Goal: Information Seeking & Learning: Learn about a topic

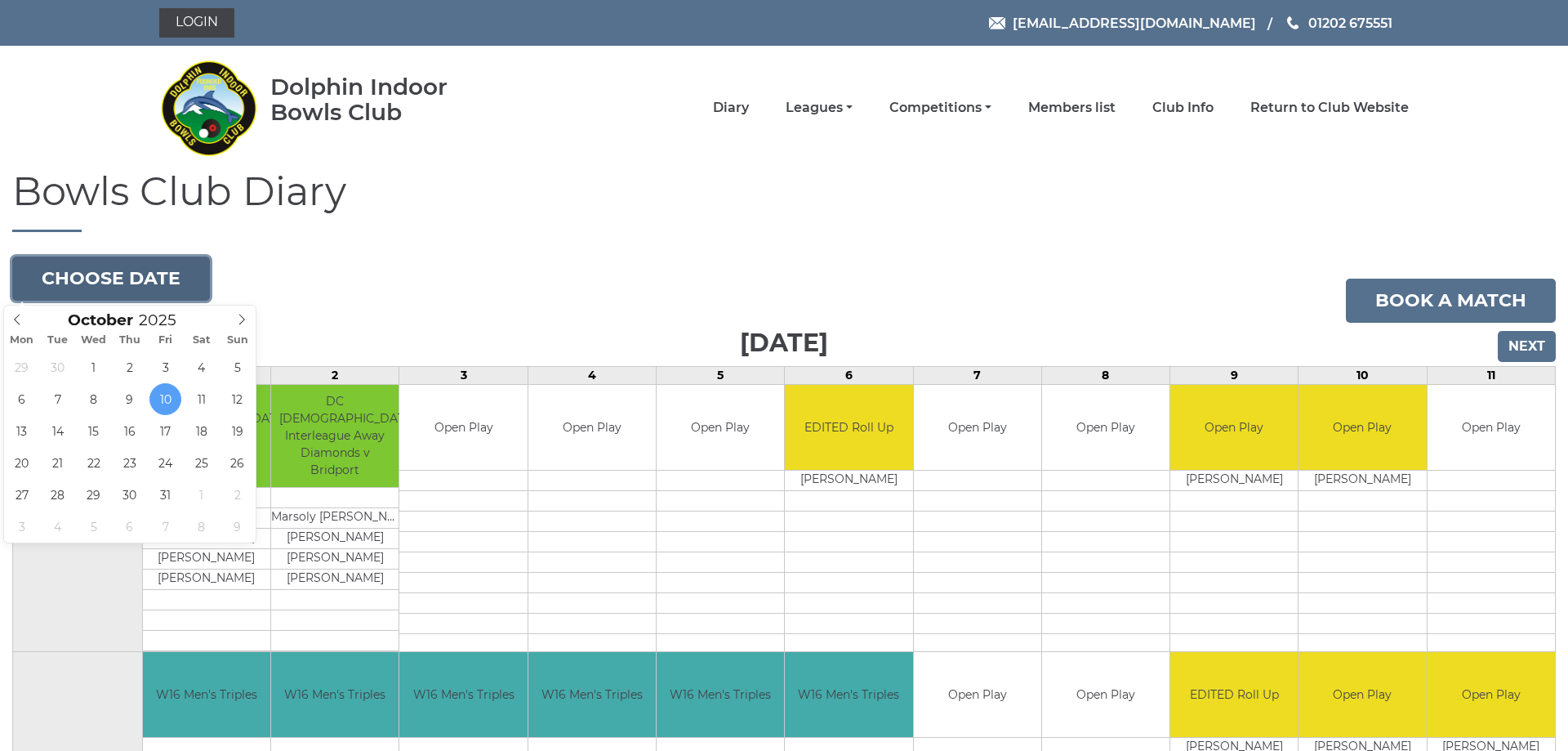
click at [169, 275] on button "Choose date" at bounding box center [111, 278] width 197 height 44
type input "2025-10-27"
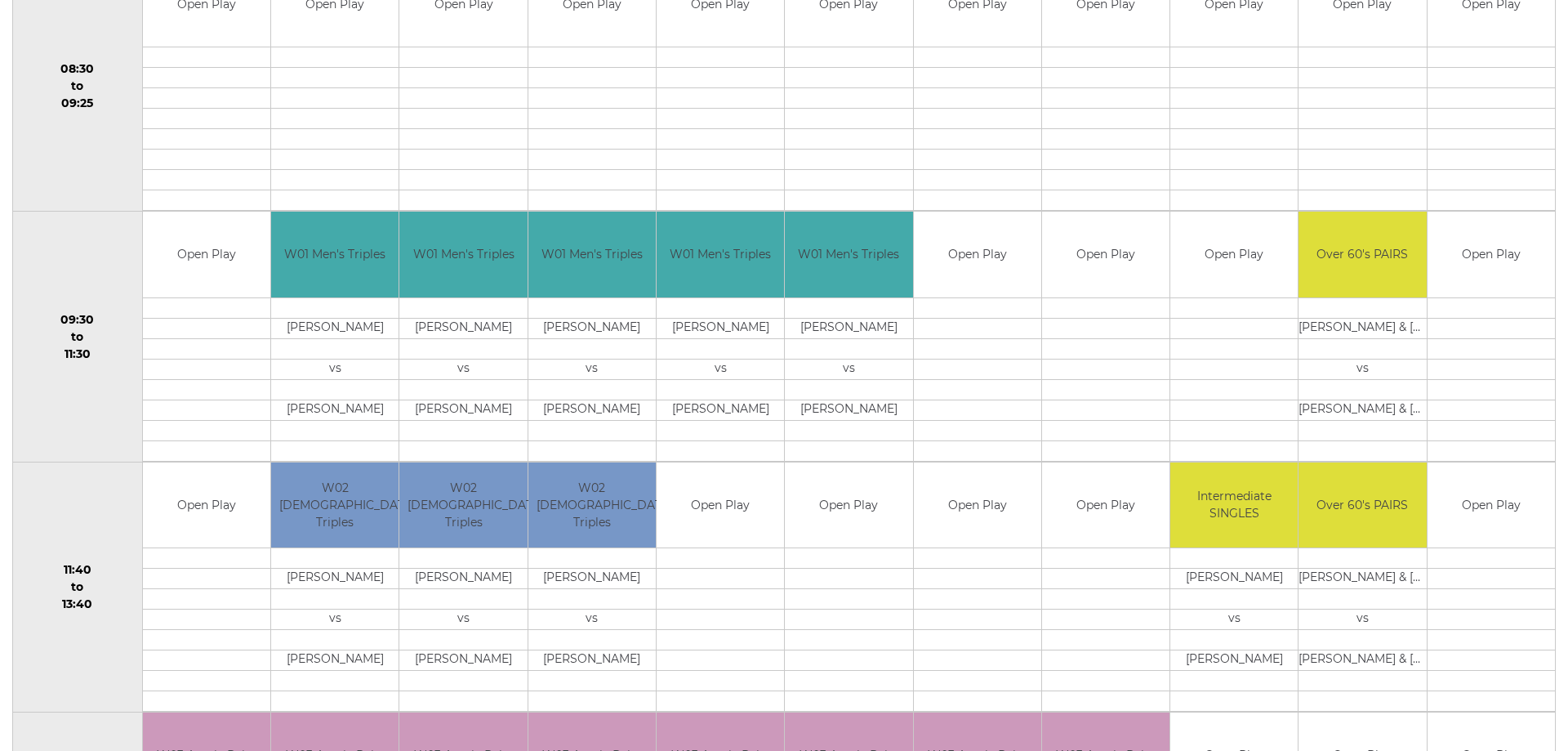
scroll to position [500, 0]
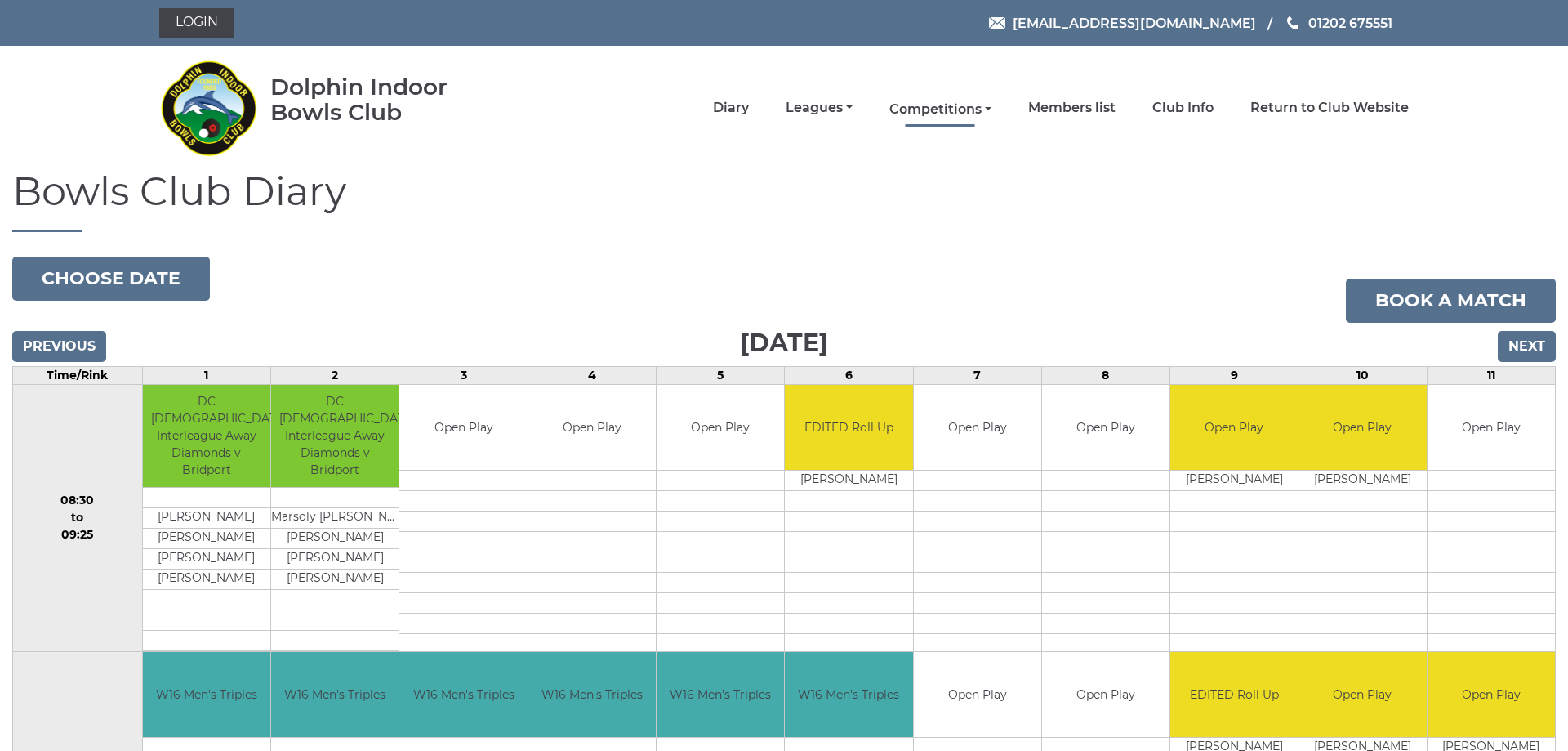
click at [941, 105] on link "Competitions" at bounding box center [940, 109] width 102 height 18
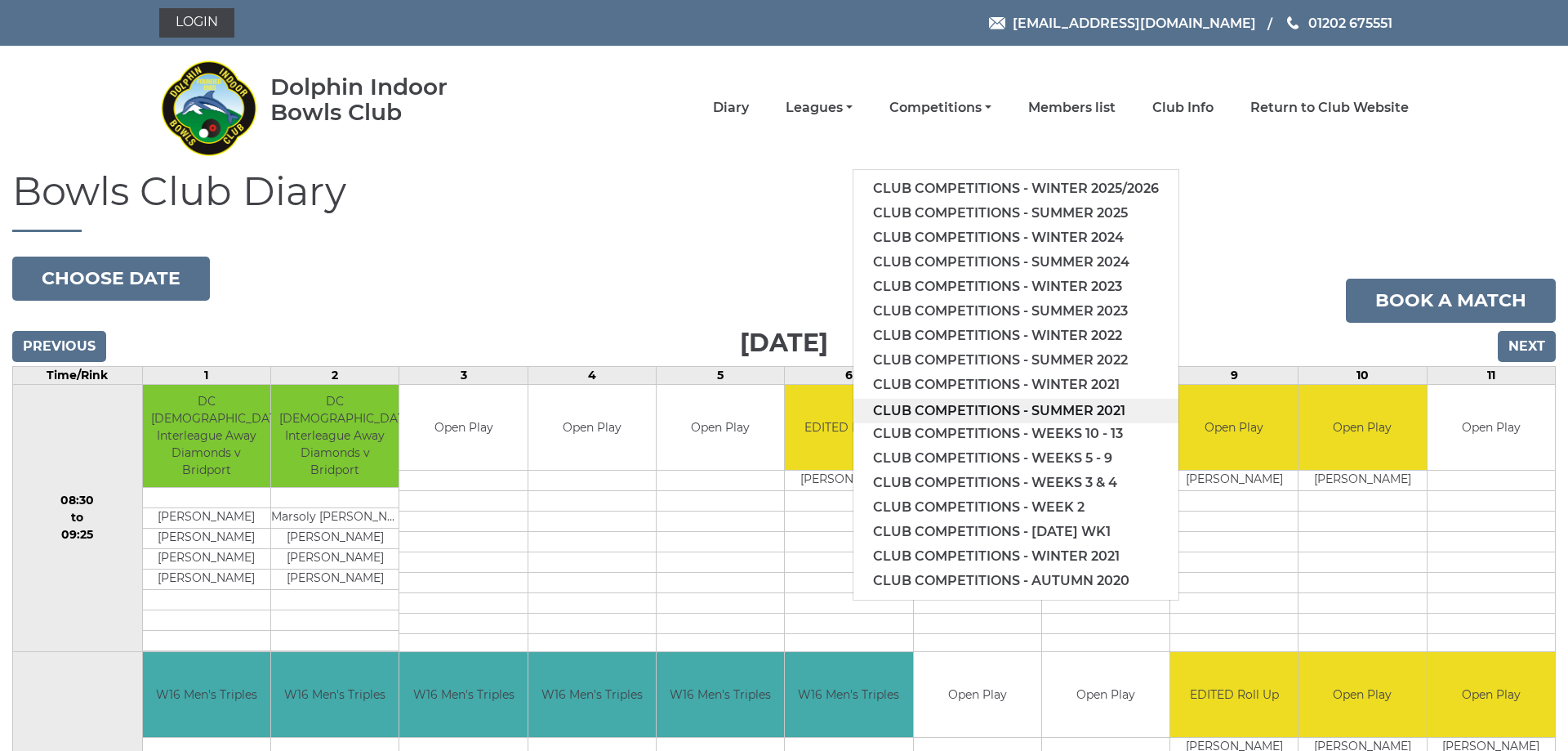
click at [973, 406] on link "Club competitions - Summer 2021" at bounding box center [1015, 411] width 325 height 25
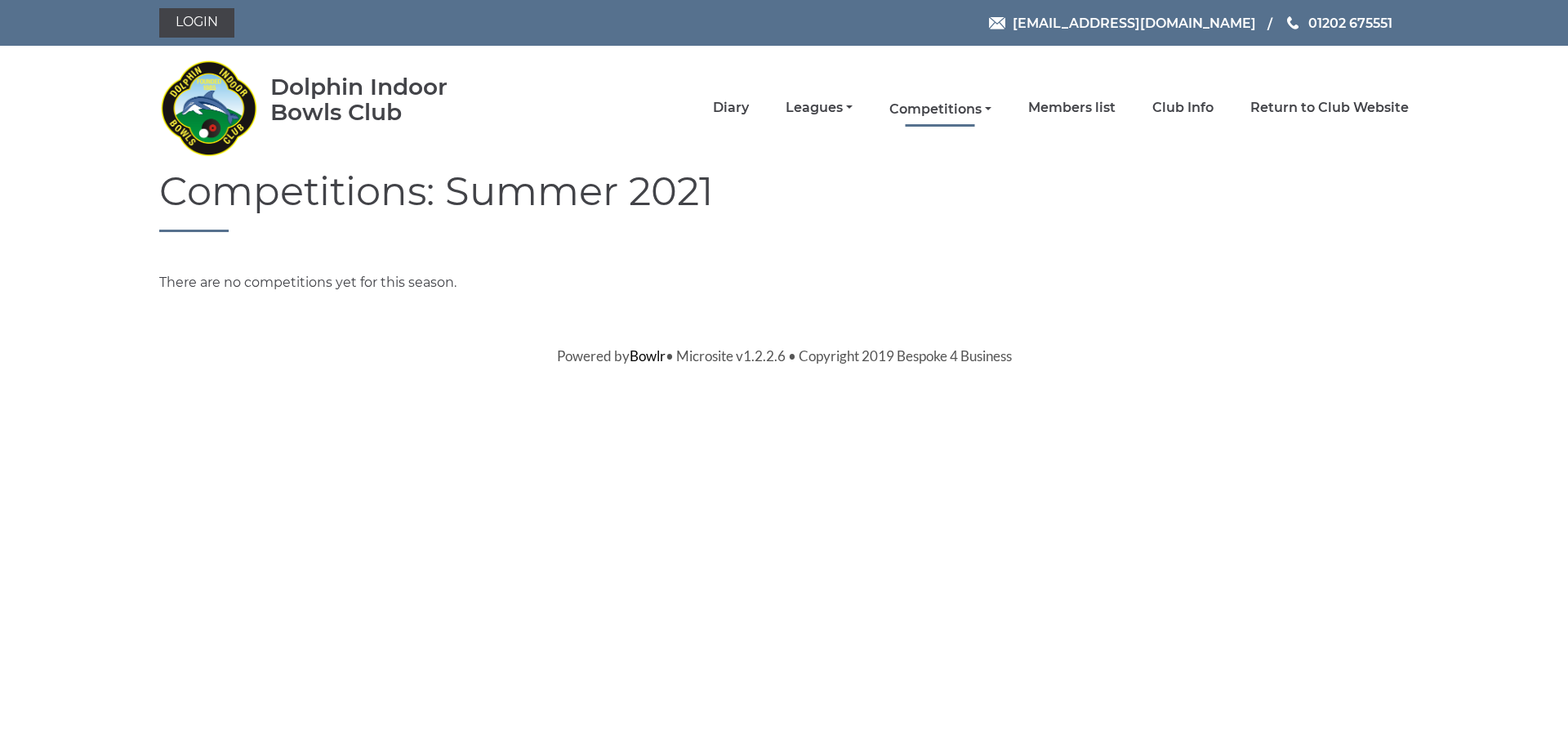
click at [958, 110] on link "Competitions" at bounding box center [940, 109] width 102 height 18
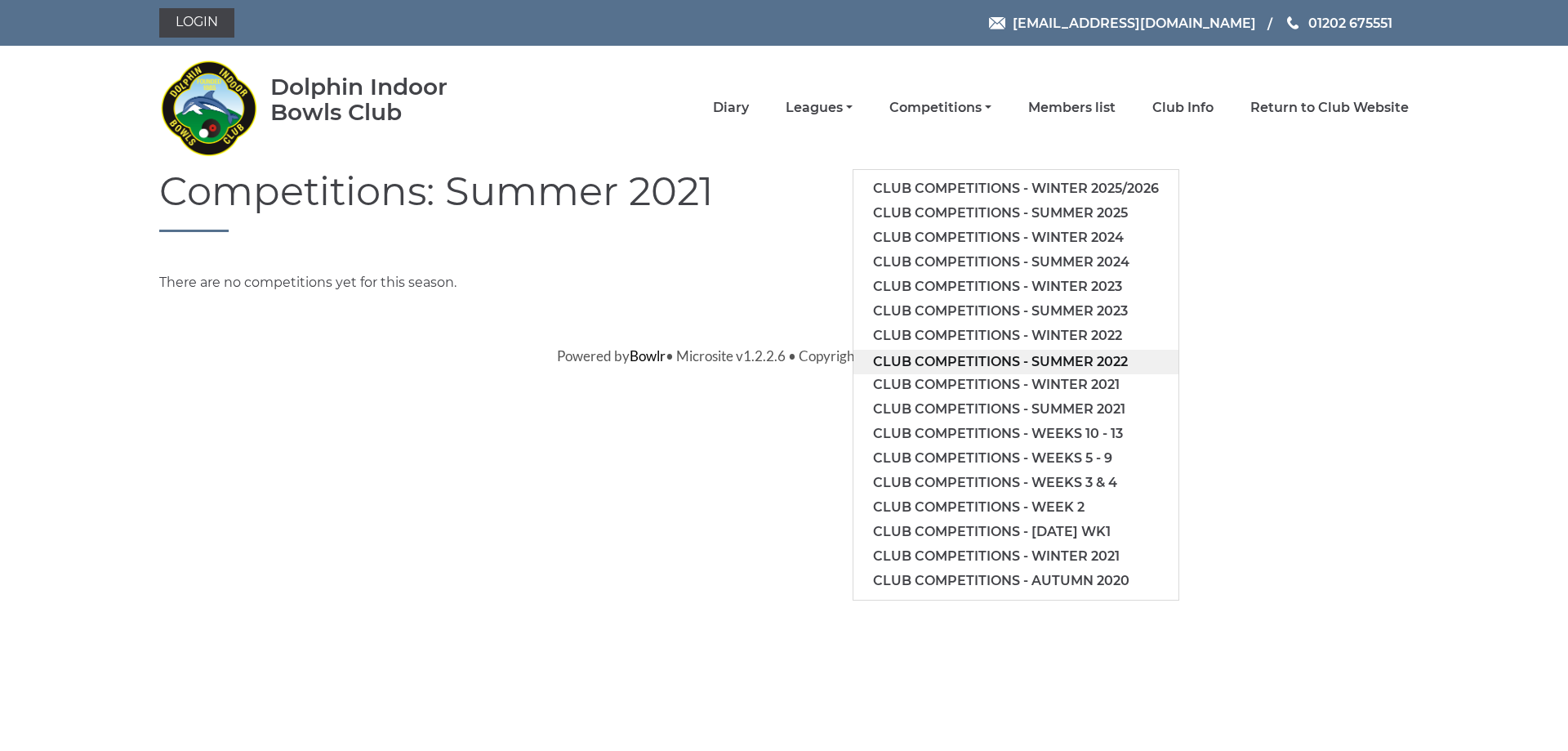
click at [972, 353] on link "Club competitions - Summer 2022" at bounding box center [1015, 362] width 325 height 25
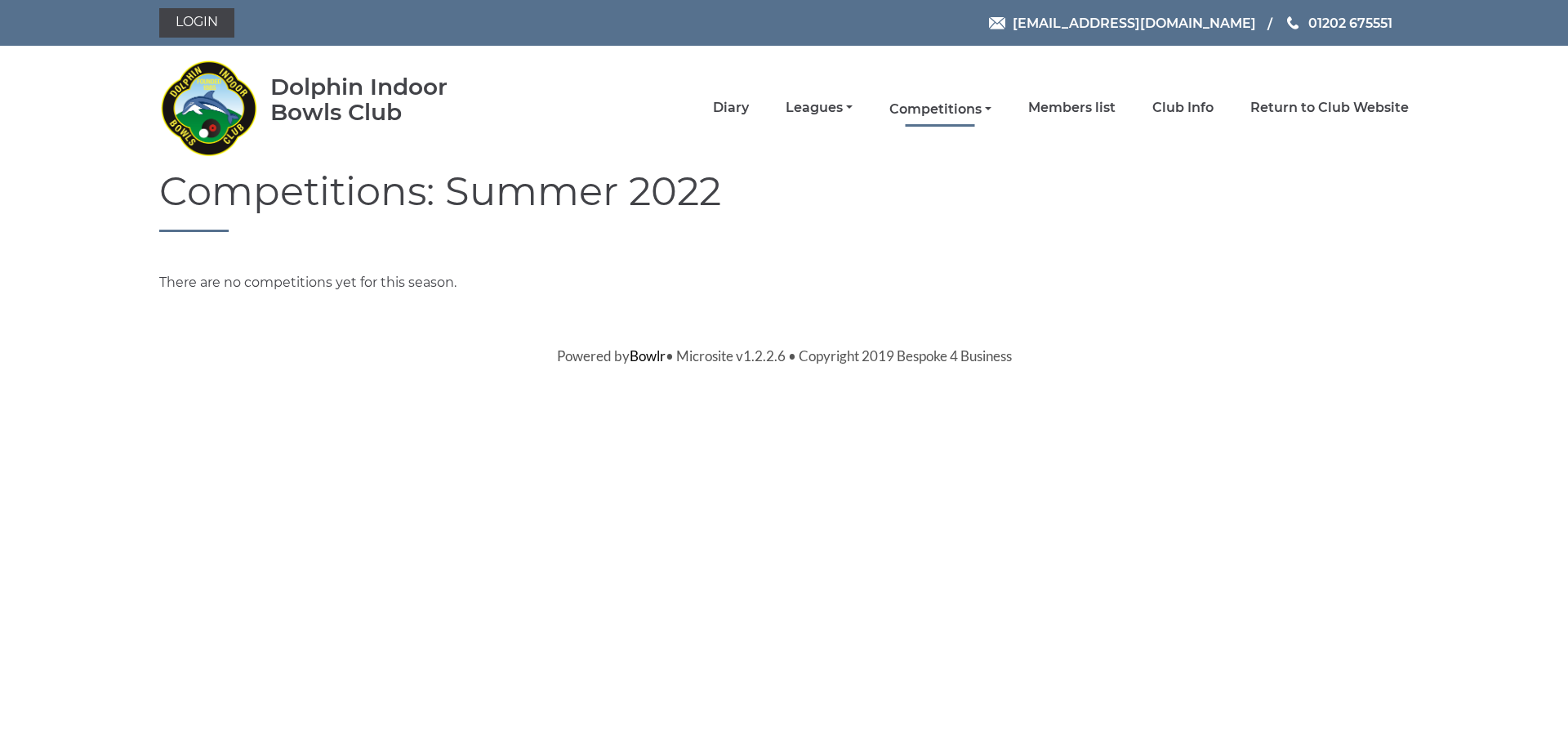
click at [932, 106] on link "Competitions" at bounding box center [940, 109] width 102 height 18
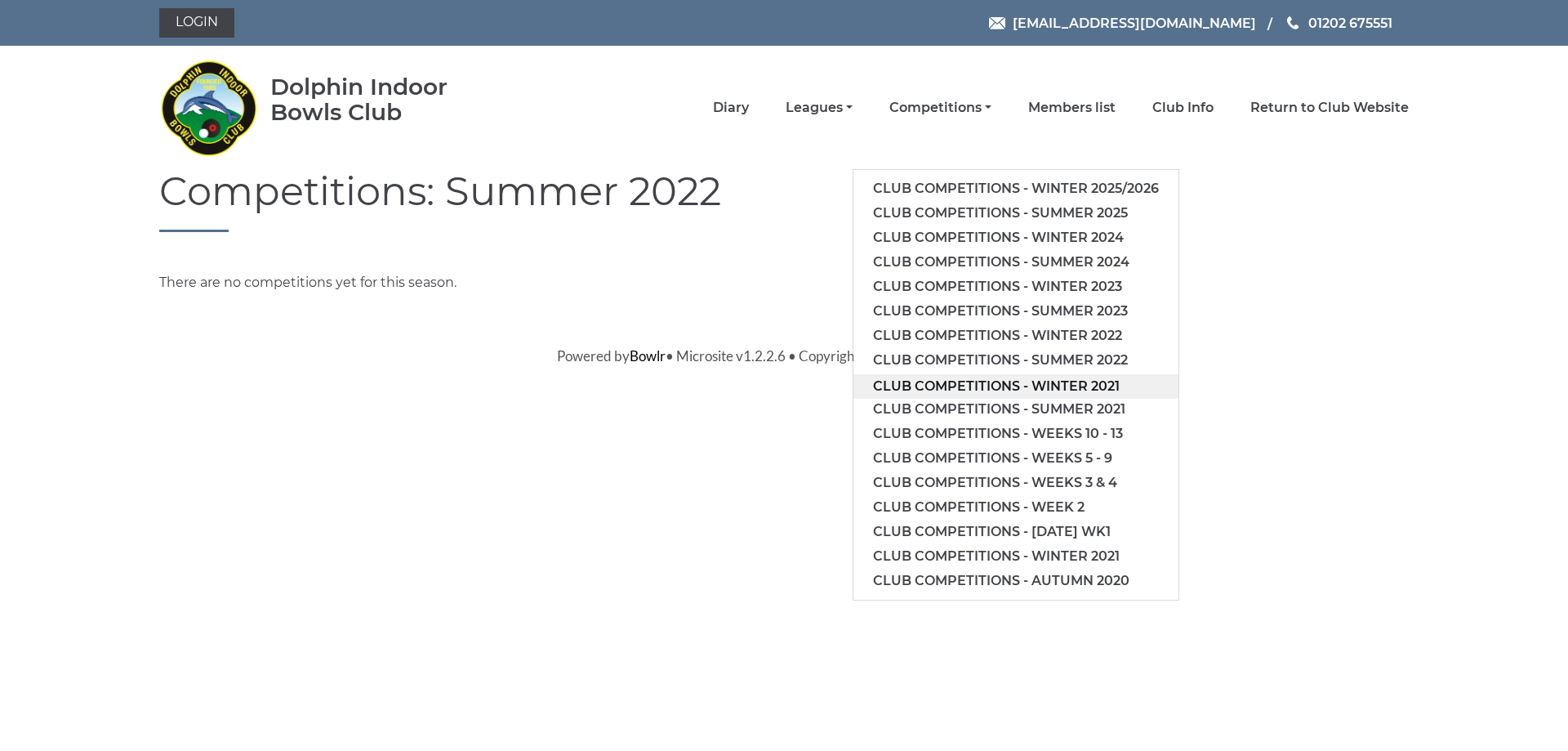
click at [962, 384] on link "Club competitions - Winter 2021" at bounding box center [1015, 386] width 325 height 25
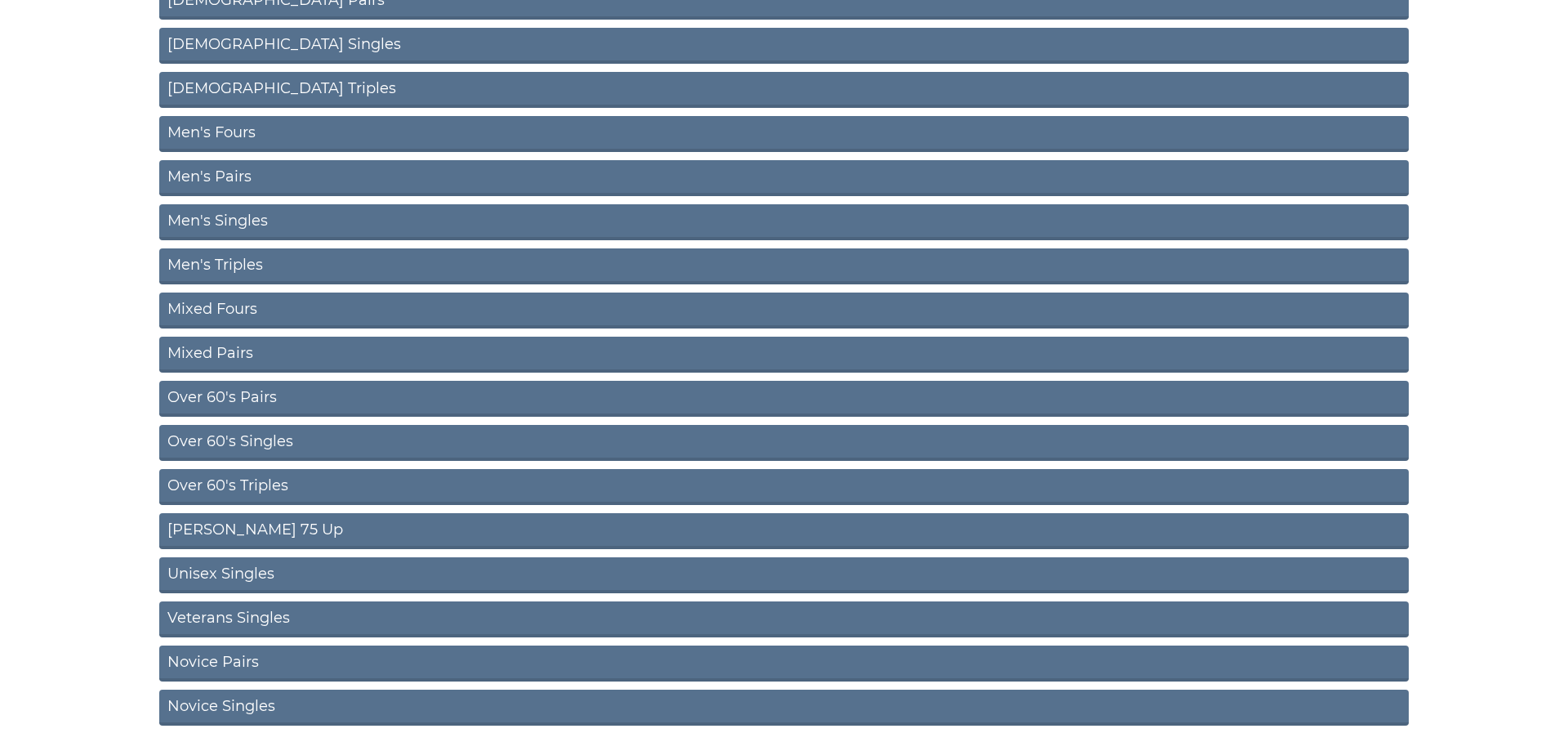
scroll to position [417, 0]
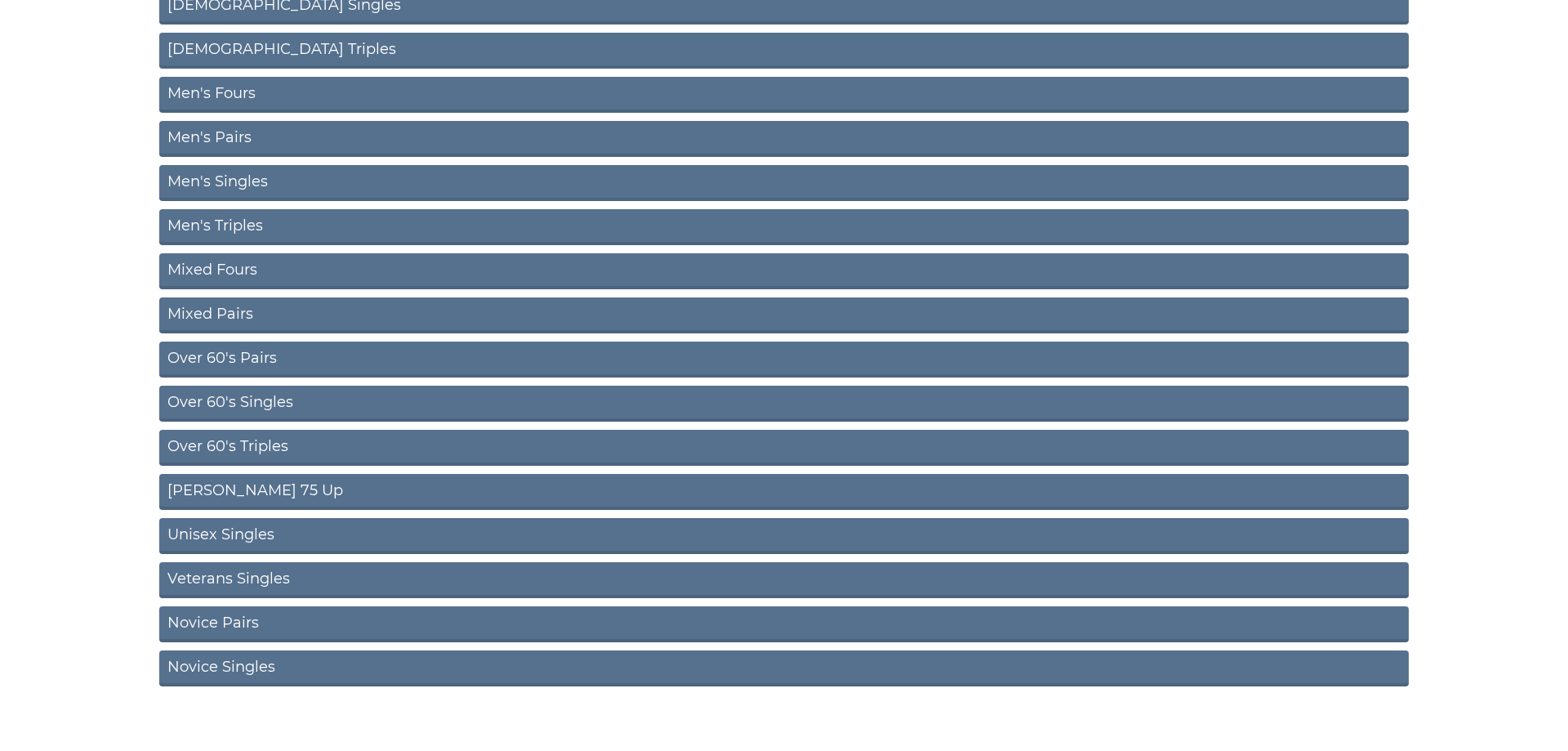
click at [227, 353] on link "Over 60's Pairs" at bounding box center [784, 359] width 1250 height 36
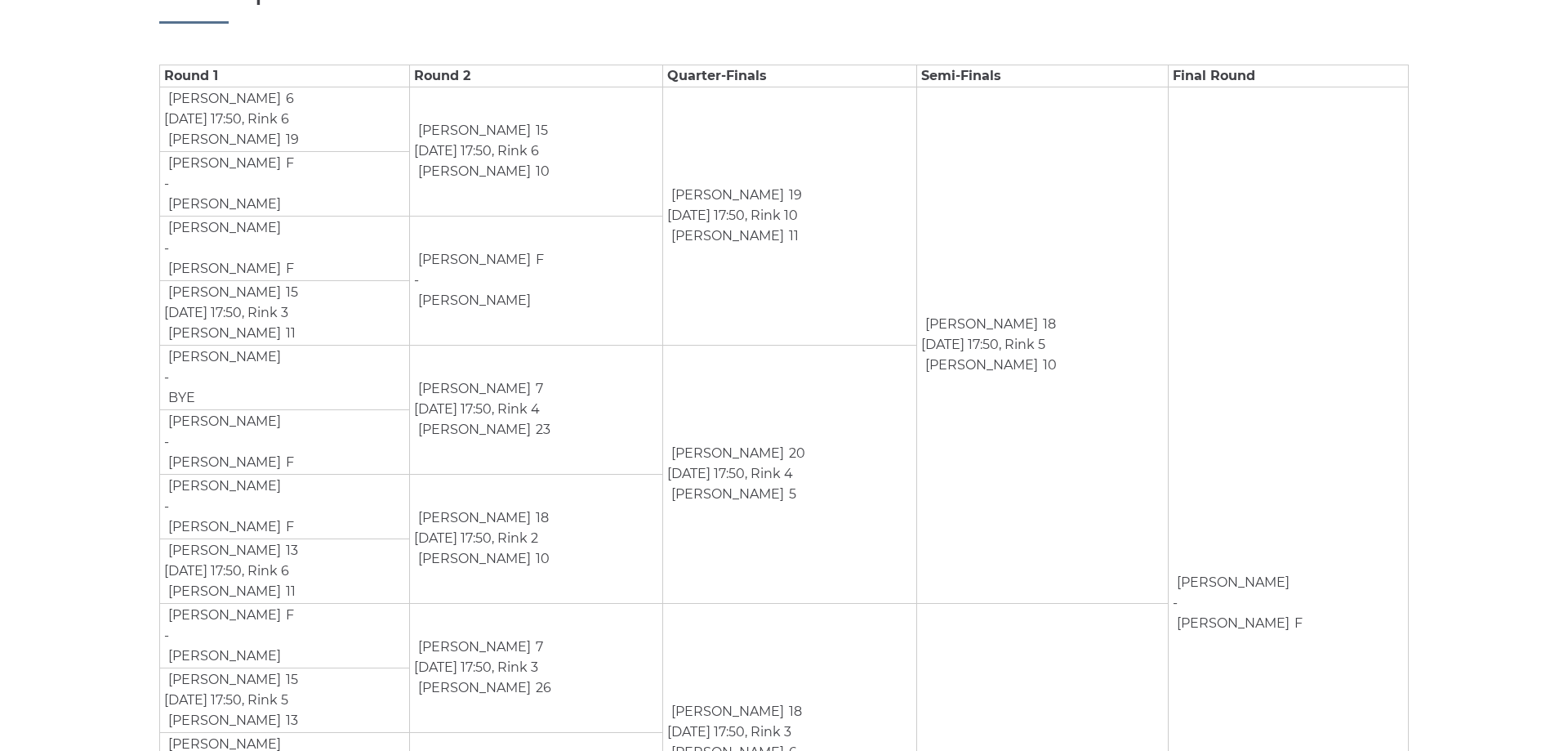
scroll to position [99, 0]
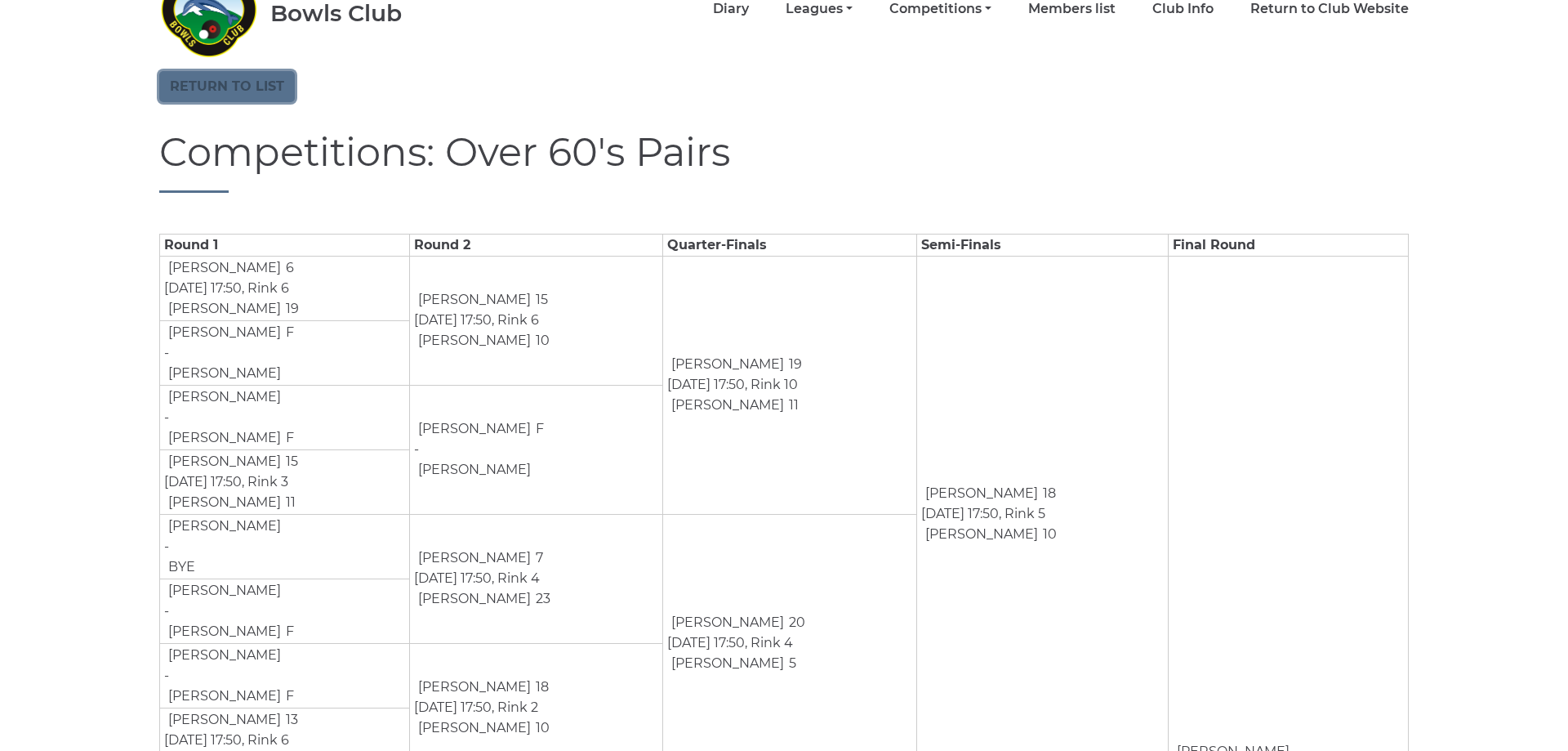
click at [245, 77] on link "Return to list" at bounding box center [228, 86] width 136 height 31
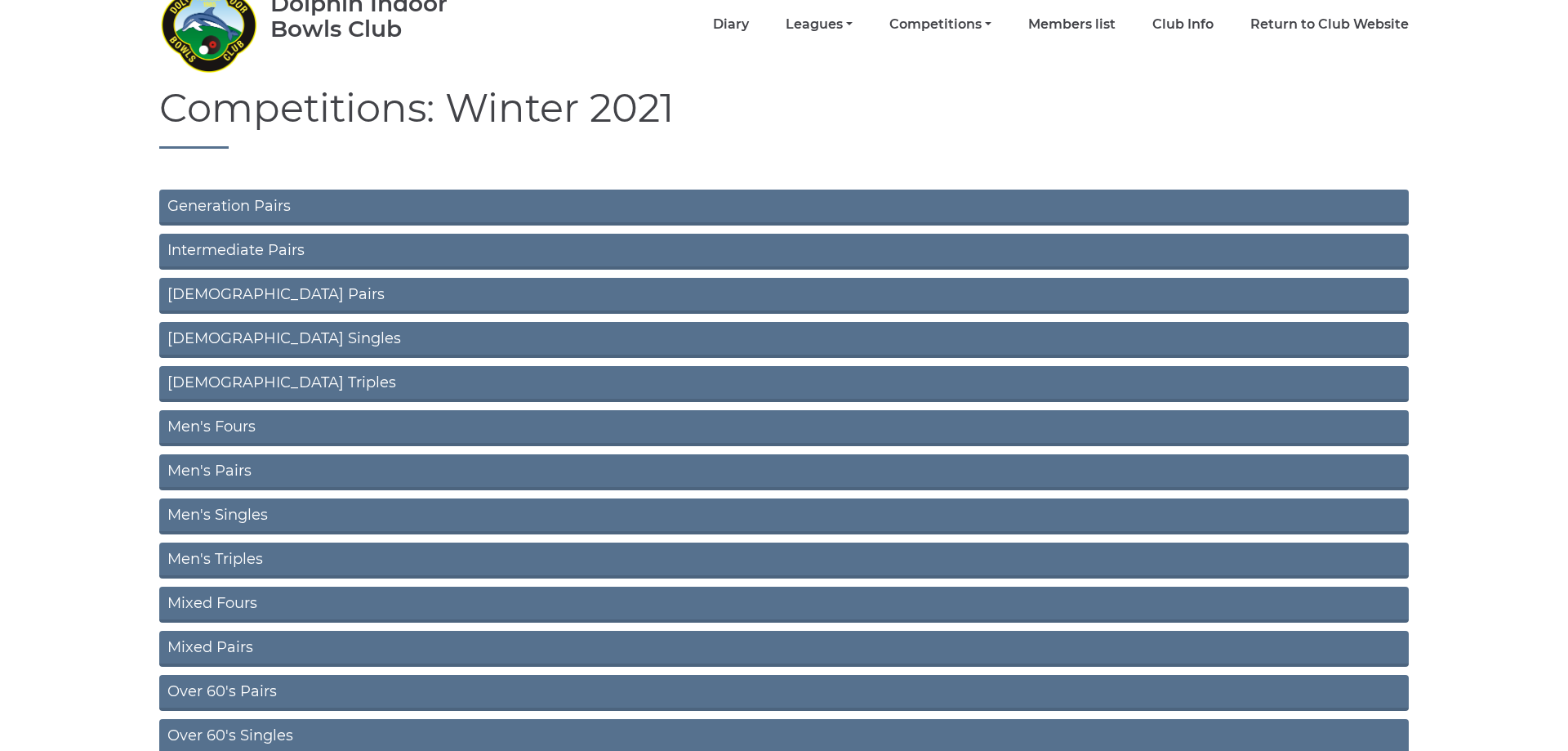
scroll to position [166, 0]
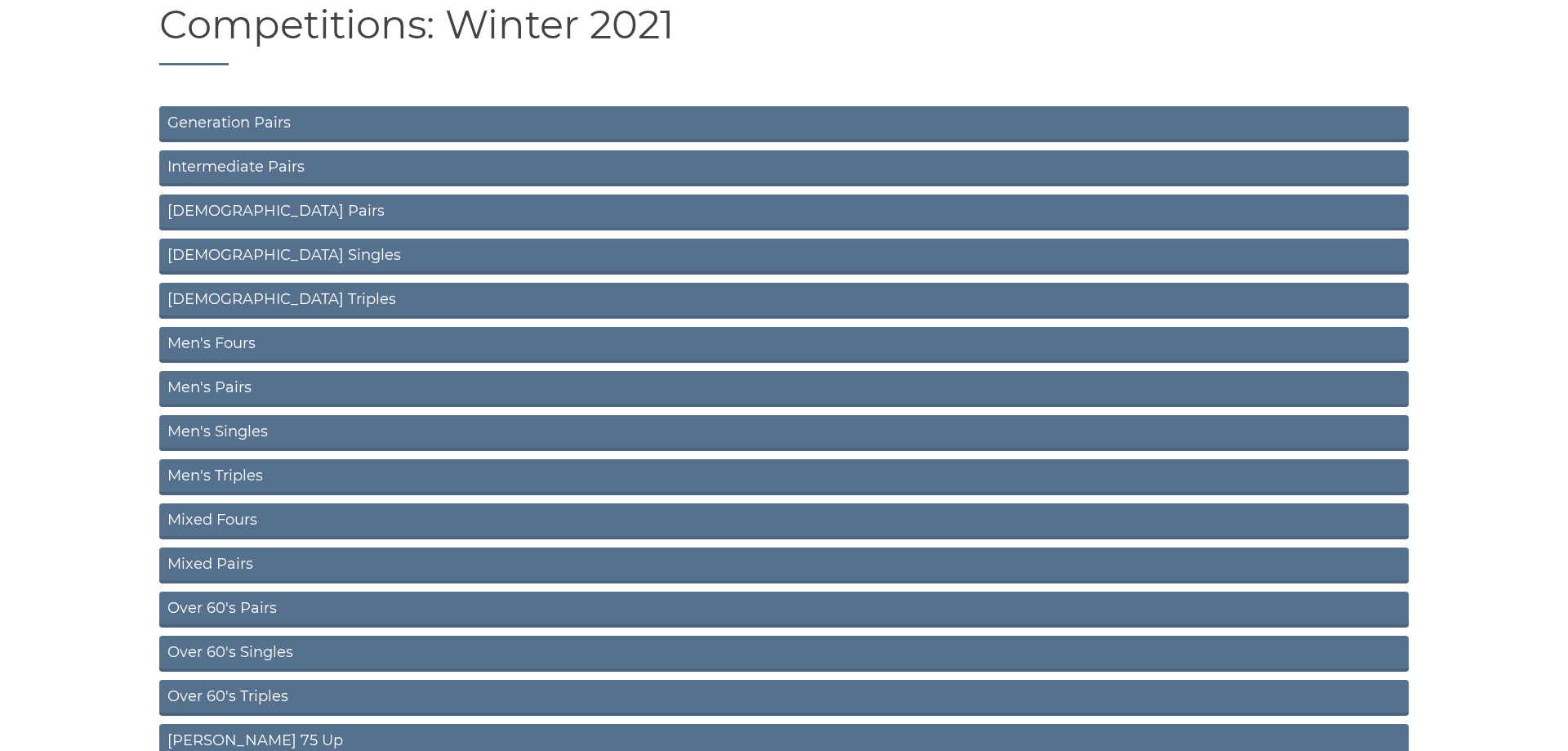
click at [202, 383] on link "Men's Pairs" at bounding box center [784, 388] width 1250 height 36
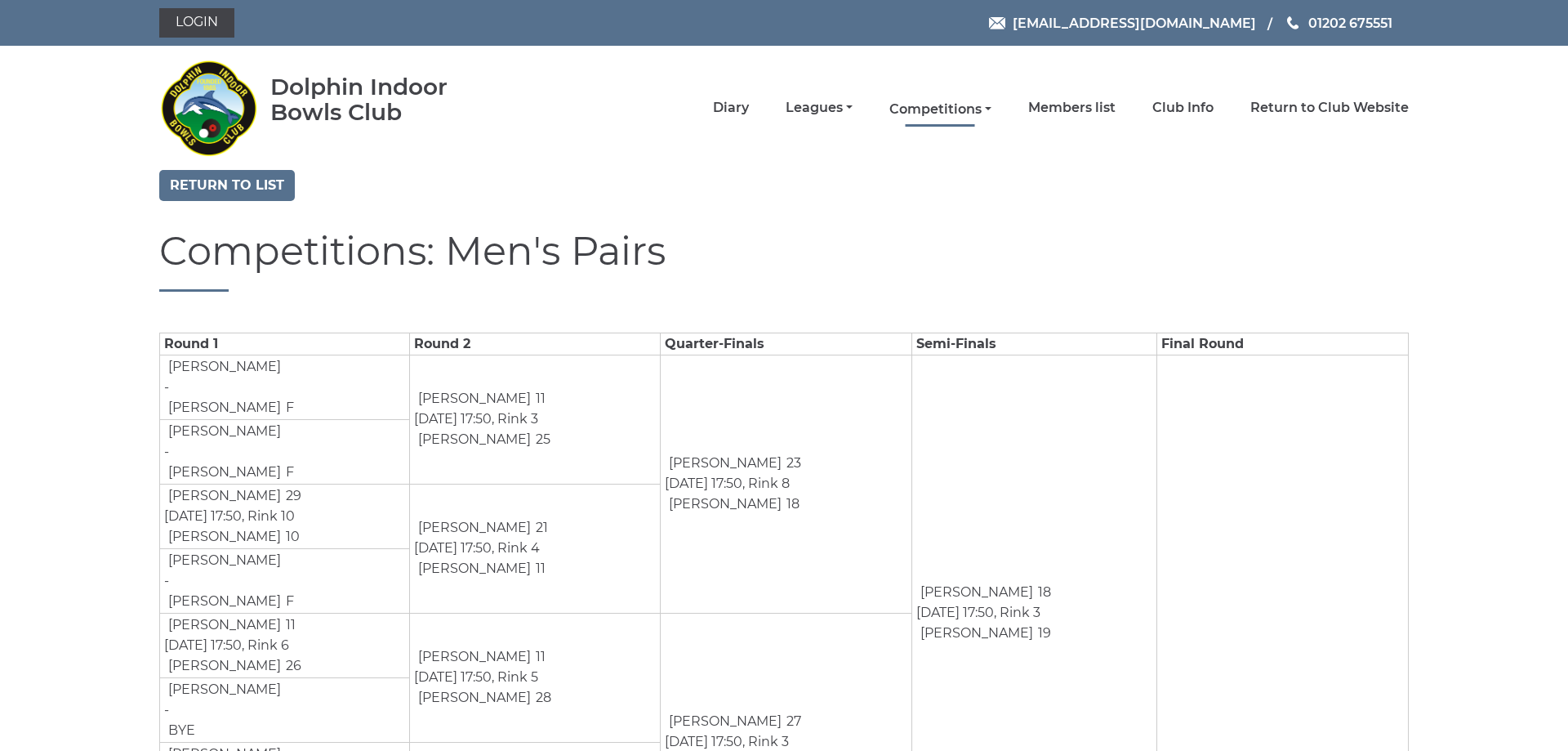
click at [930, 108] on link "Competitions" at bounding box center [940, 109] width 102 height 18
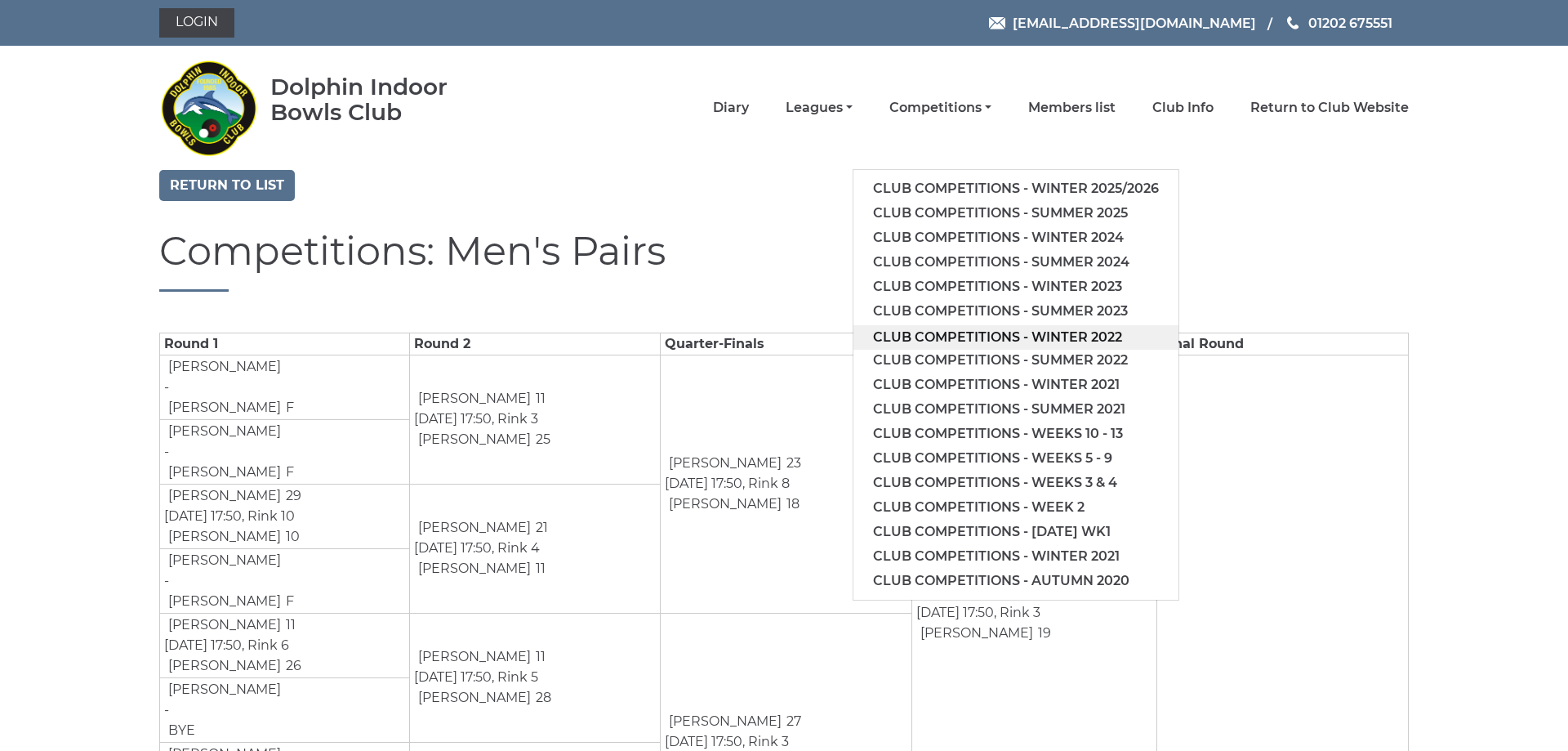
click at [960, 334] on link "Club competitions - Winter 2022" at bounding box center [1015, 337] width 325 height 25
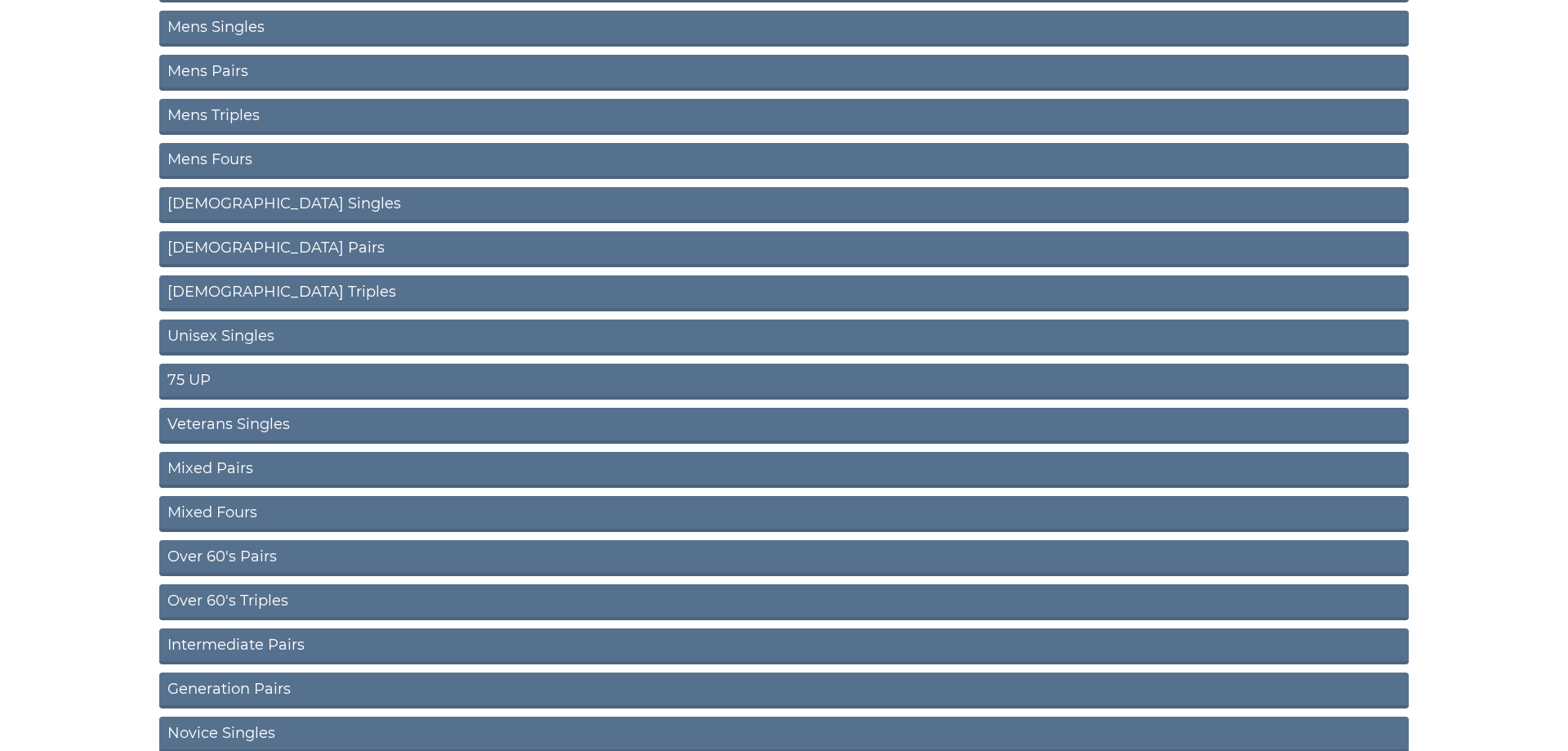
scroll to position [333, 0]
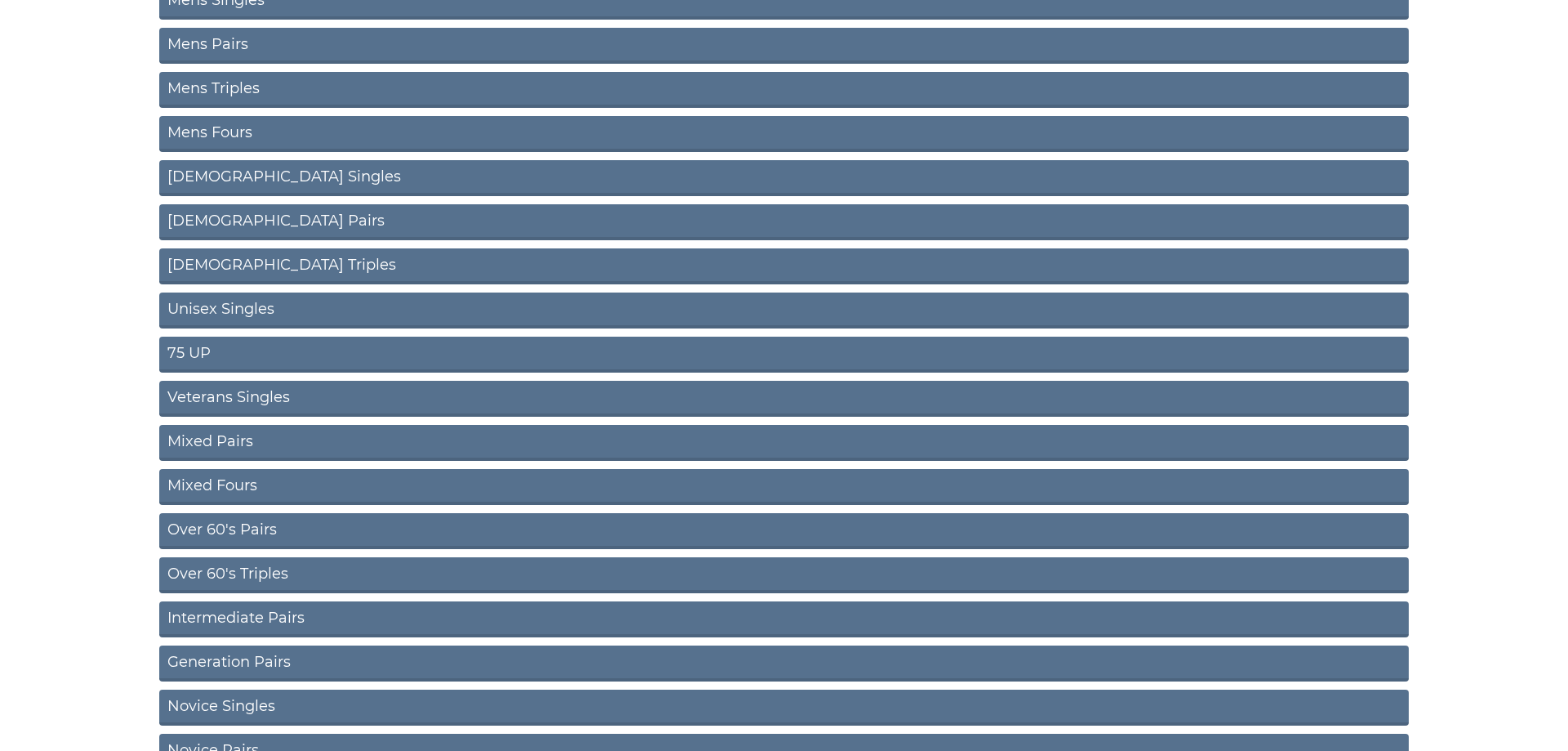
click at [230, 527] on link "Over 60's Pairs" at bounding box center [784, 531] width 1250 height 36
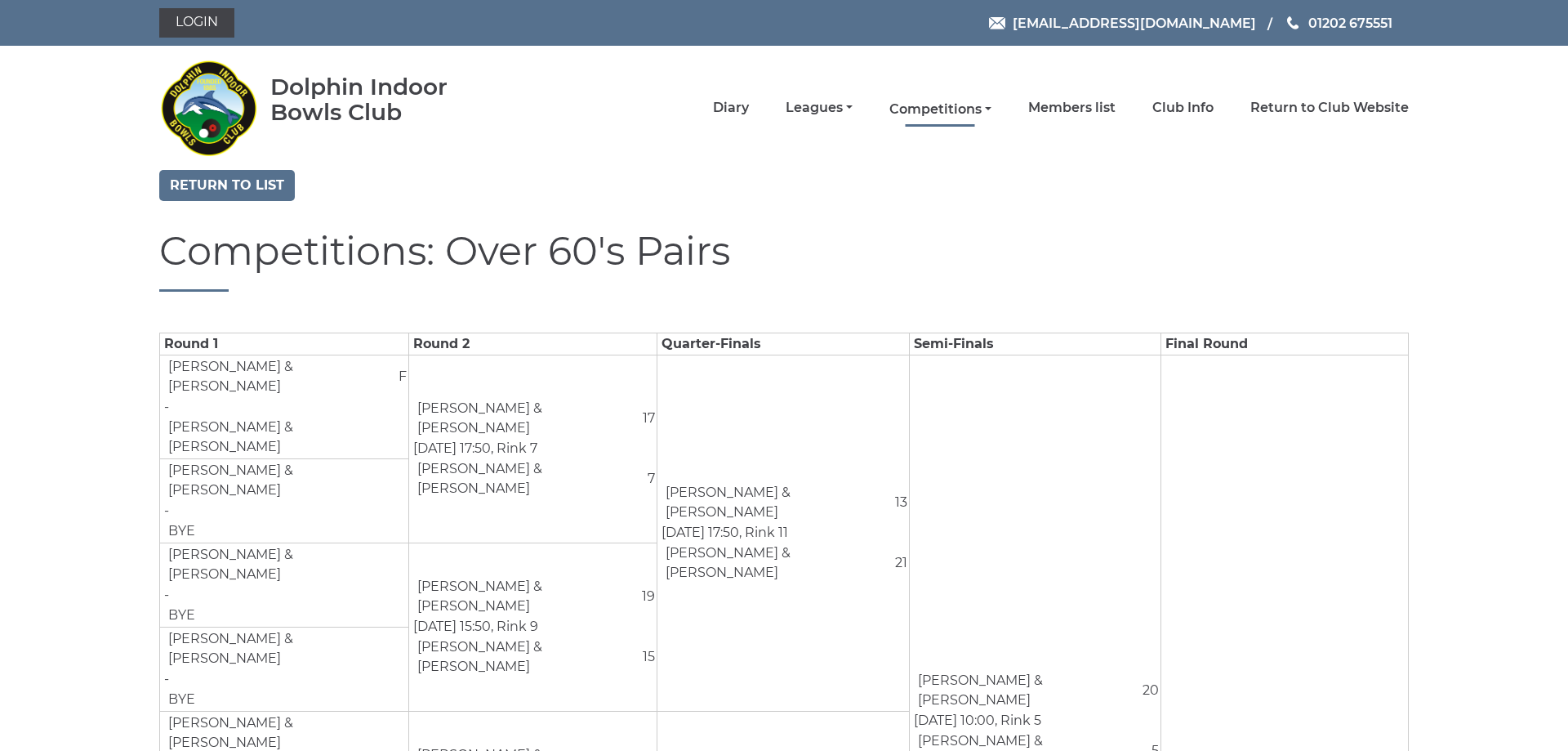
click at [944, 109] on link "Competitions" at bounding box center [940, 109] width 102 height 18
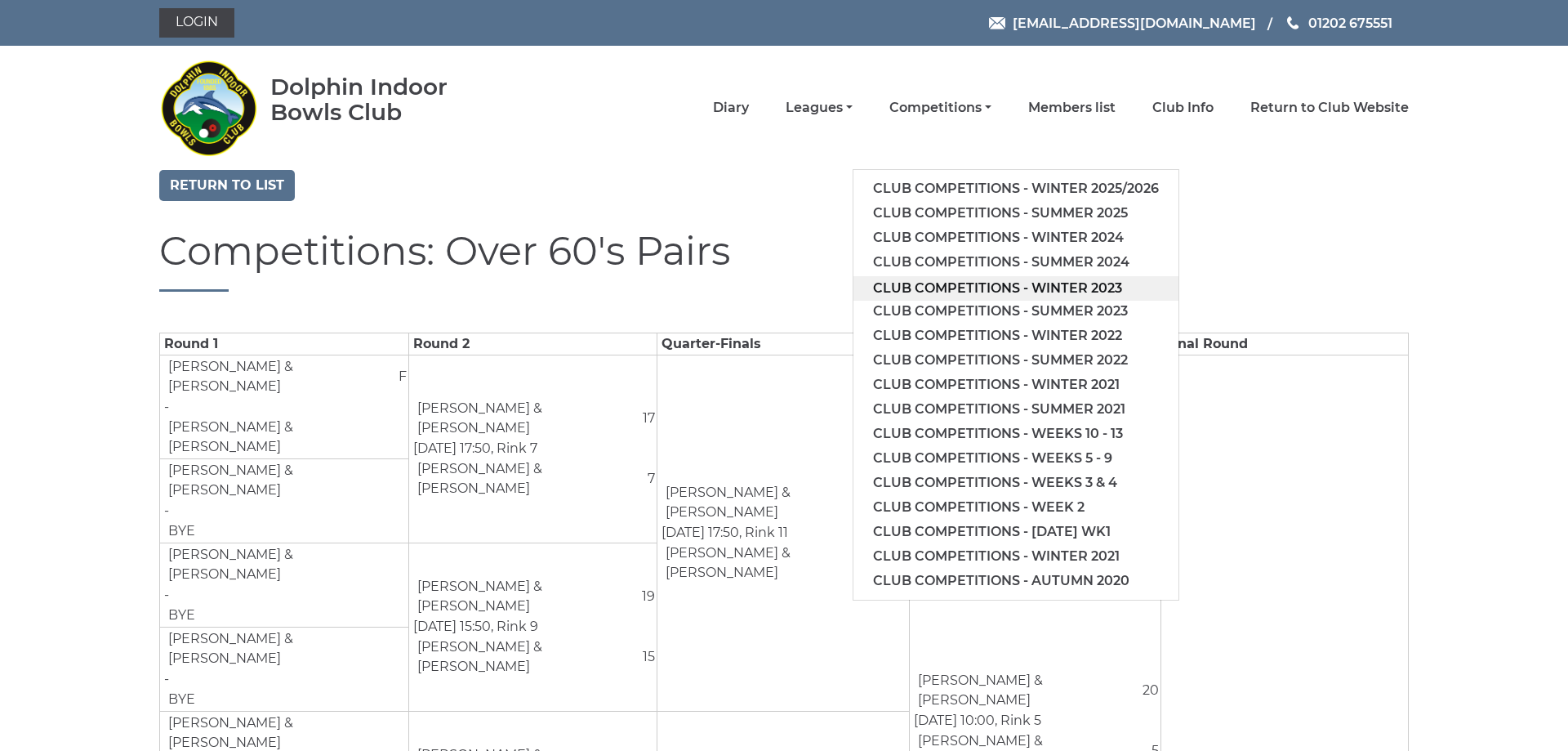
click at [956, 287] on link "Club competitions - Winter 2023" at bounding box center [1015, 288] width 325 height 25
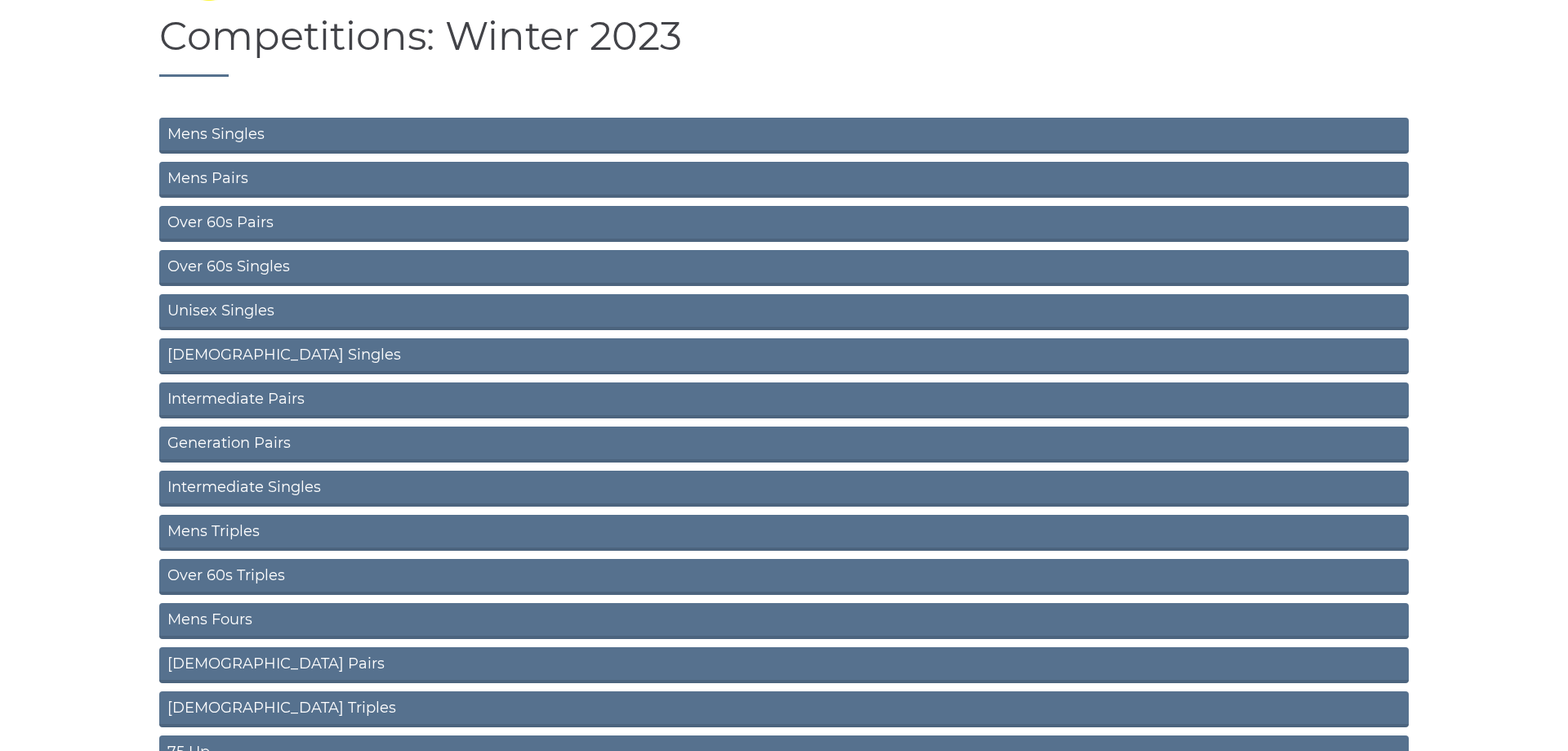
scroll to position [166, 0]
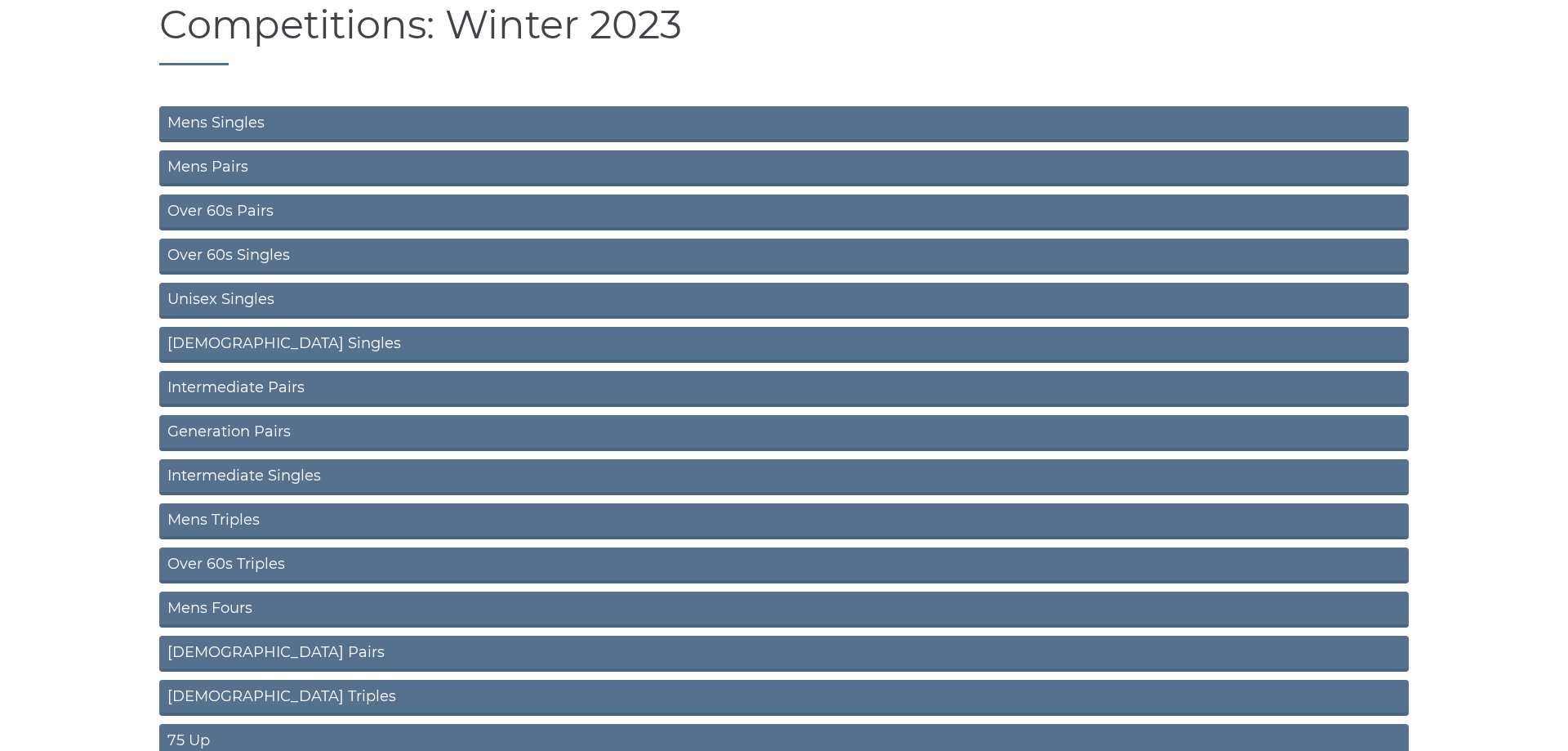
click at [225, 206] on link "Over 60s Pairs" at bounding box center [784, 213] width 1250 height 36
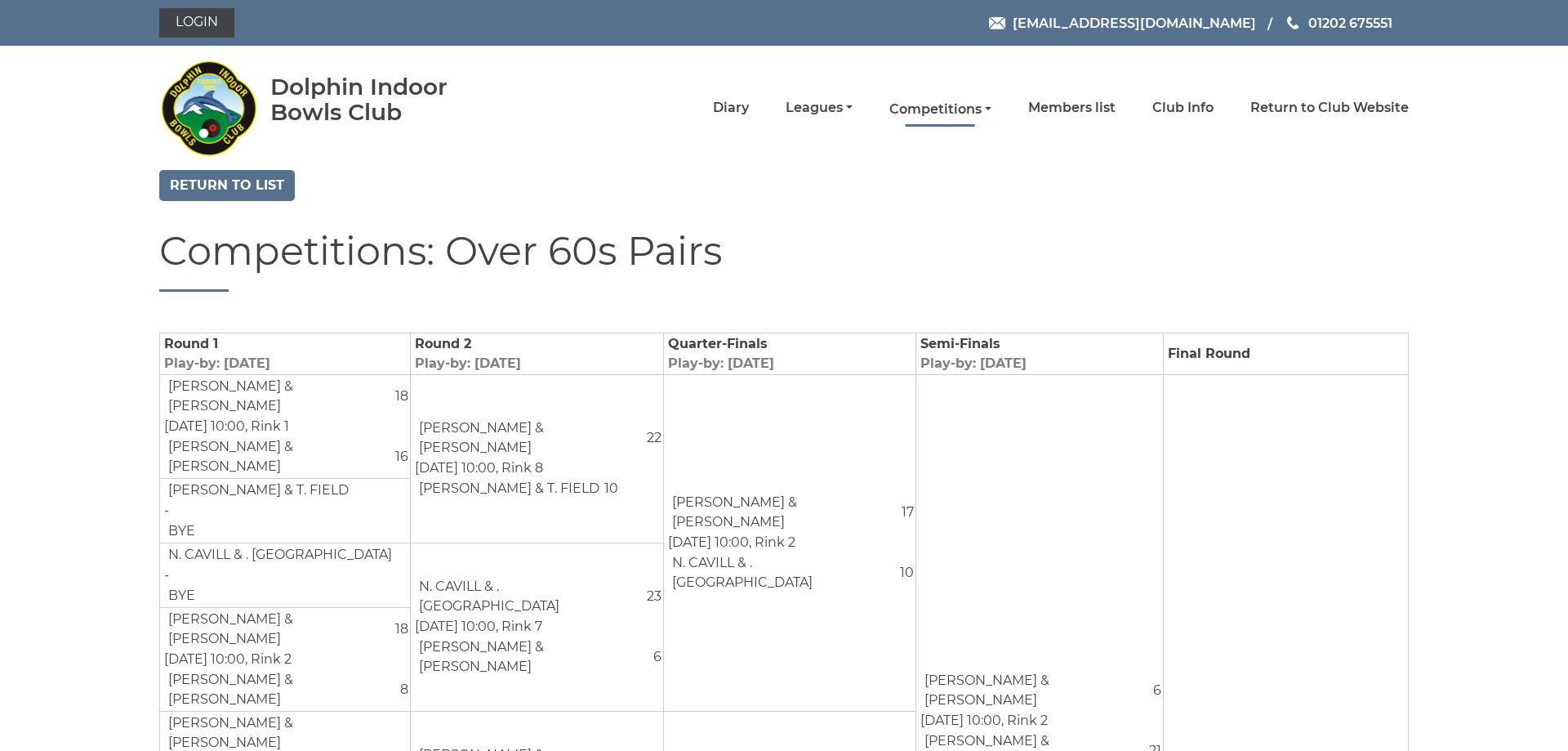
click at [939, 110] on link "Competitions" at bounding box center [940, 109] width 102 height 18
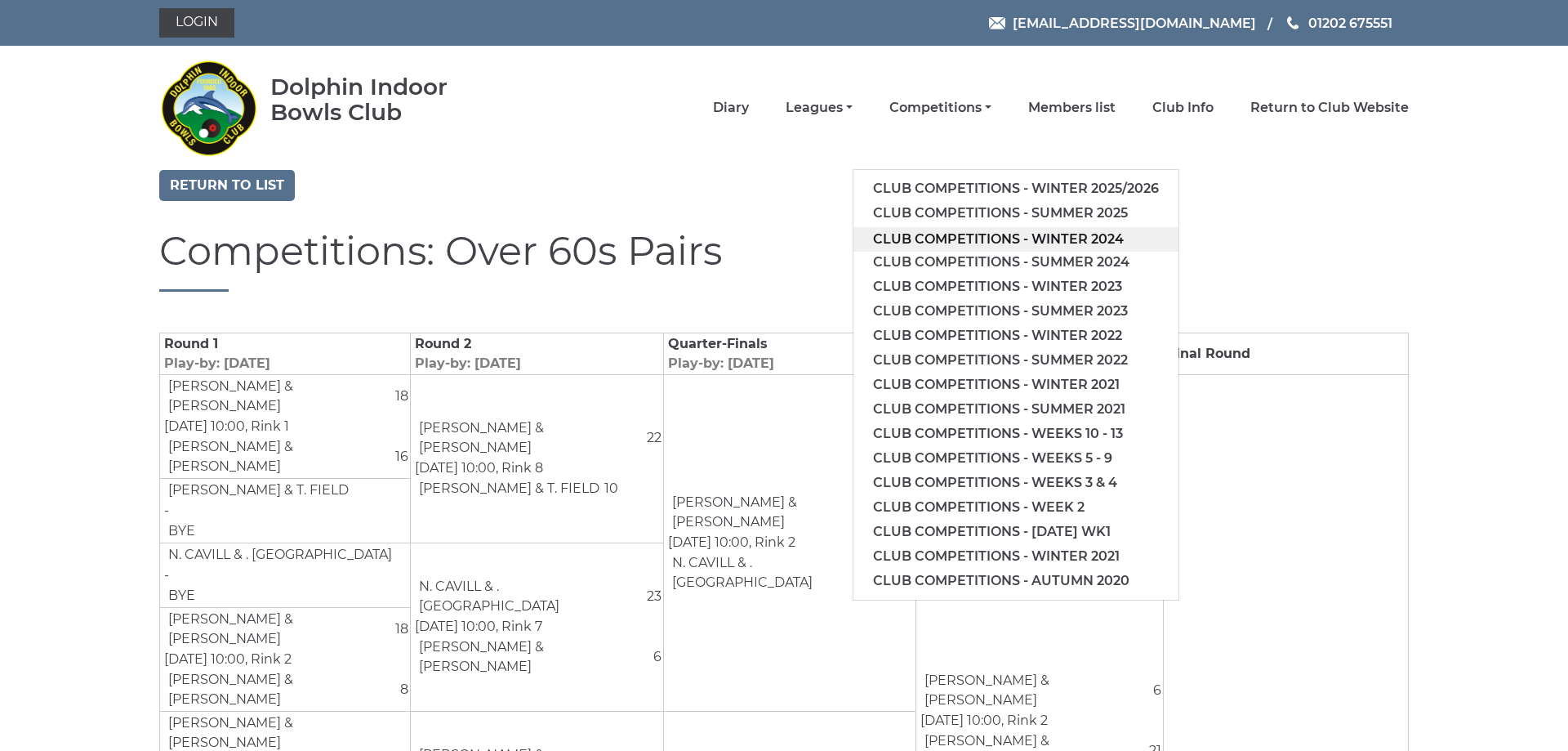
click at [997, 231] on link "Club competitions - Winter 2024" at bounding box center [1015, 239] width 325 height 25
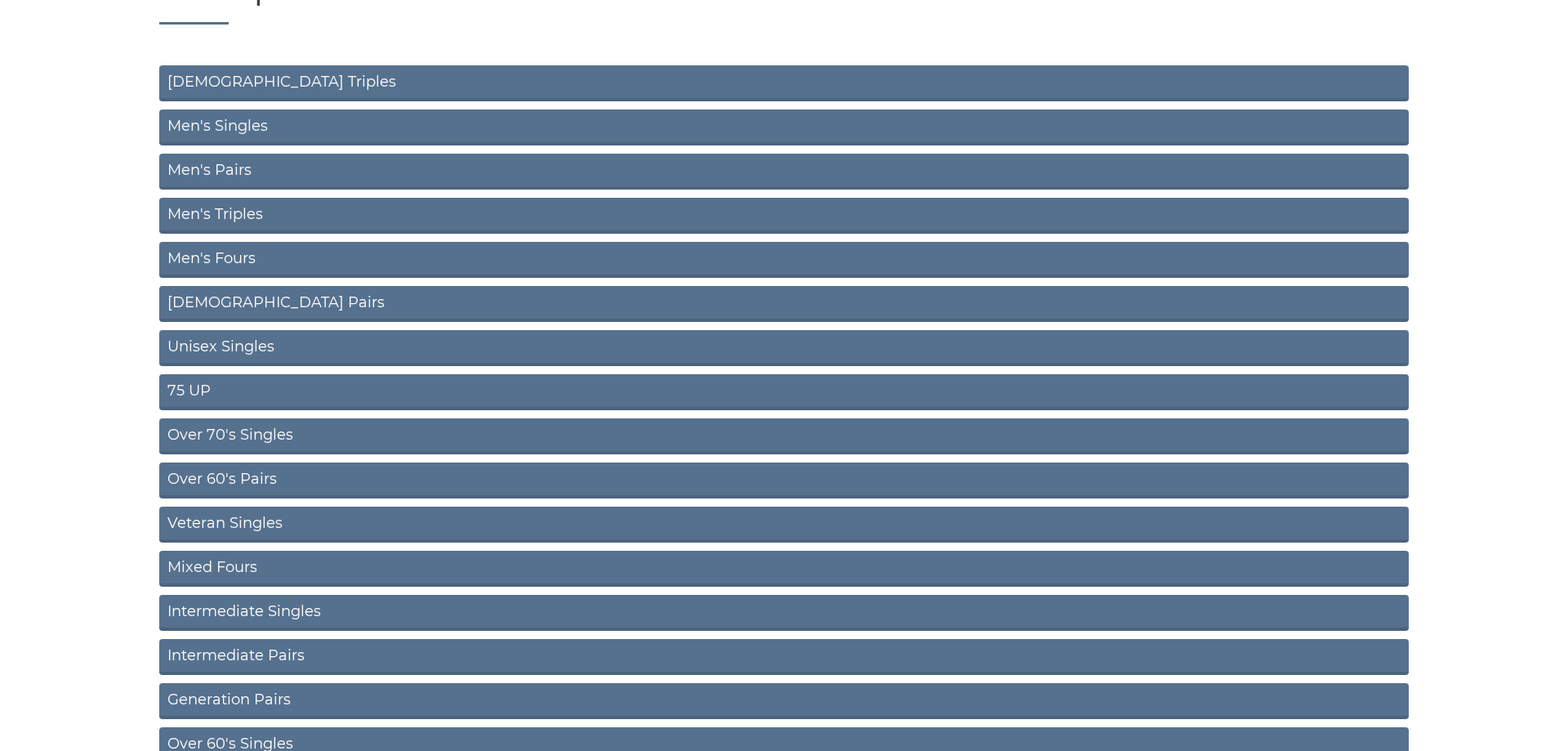
scroll to position [333, 0]
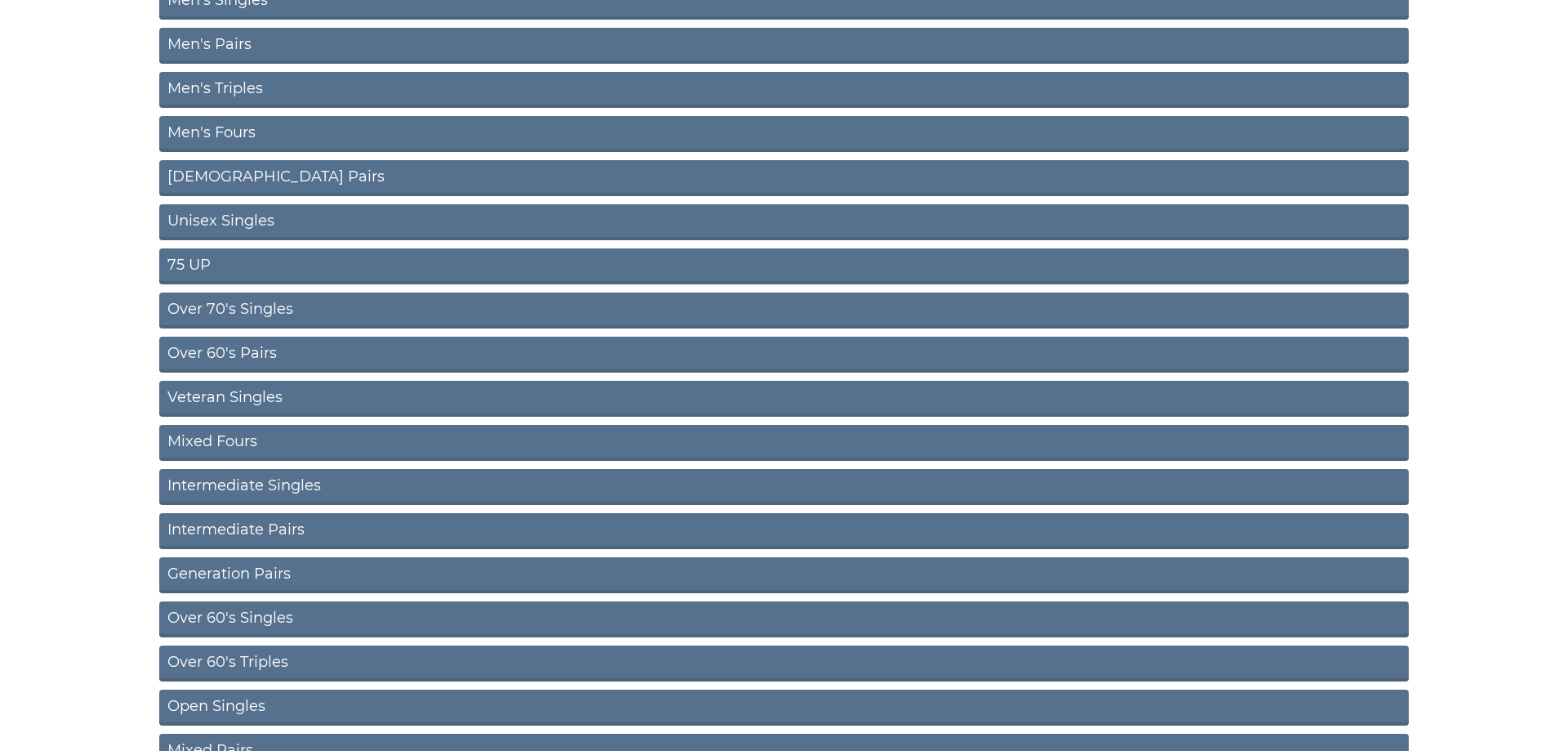
click at [253, 349] on link "Over 60's Pairs" at bounding box center [784, 354] width 1250 height 36
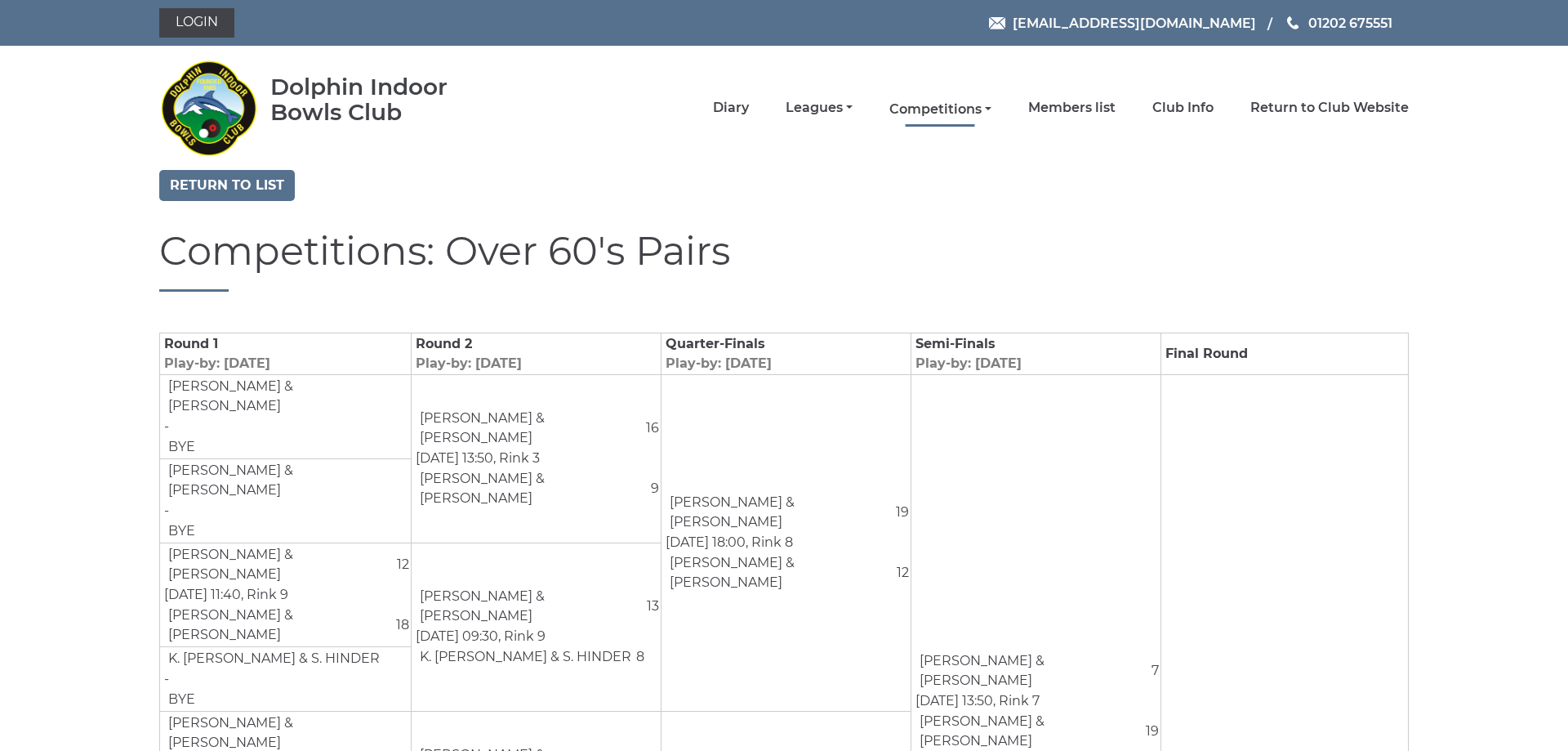
click at [952, 111] on link "Competitions" at bounding box center [940, 109] width 102 height 18
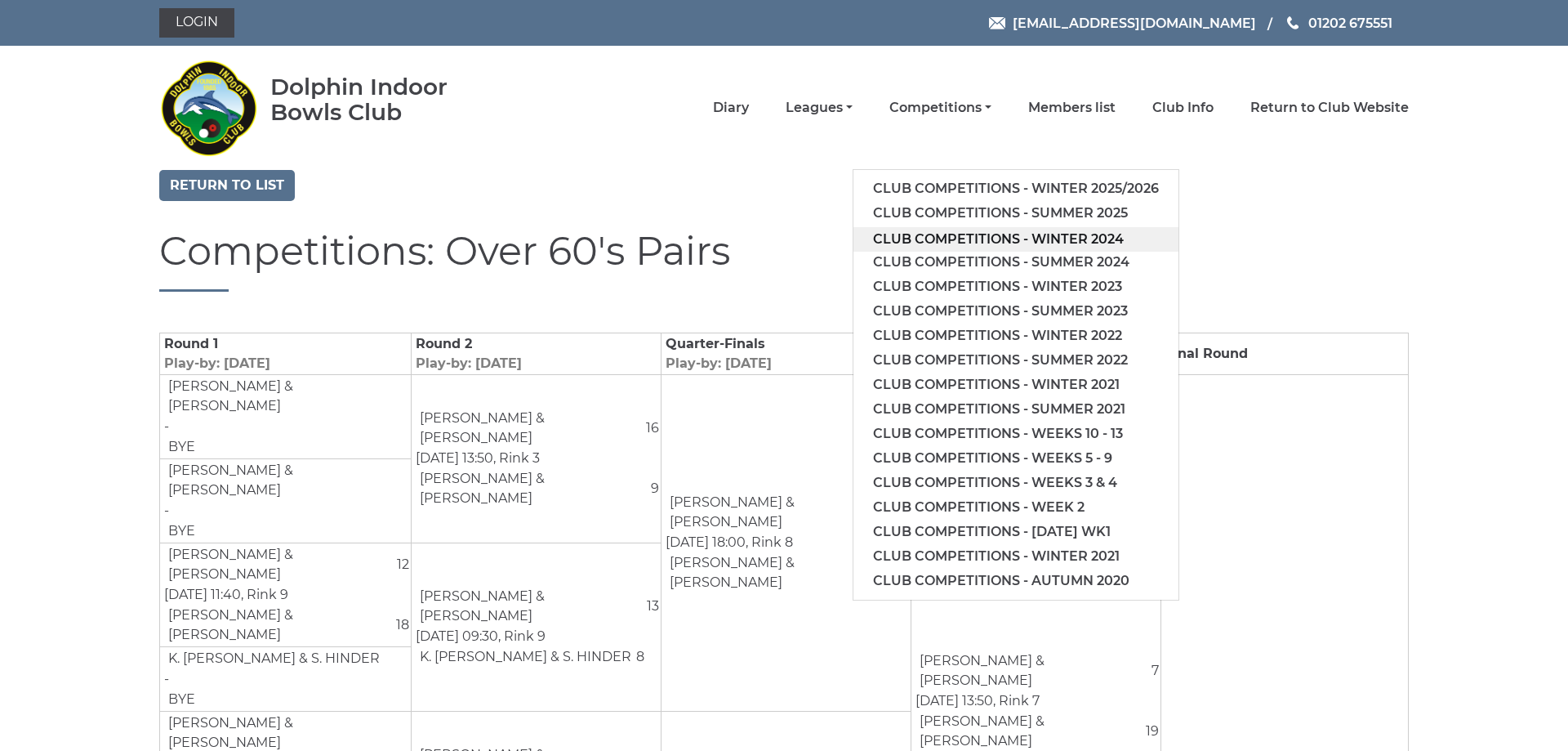
click at [956, 233] on link "Club competitions - Winter 2024" at bounding box center [1015, 239] width 325 height 25
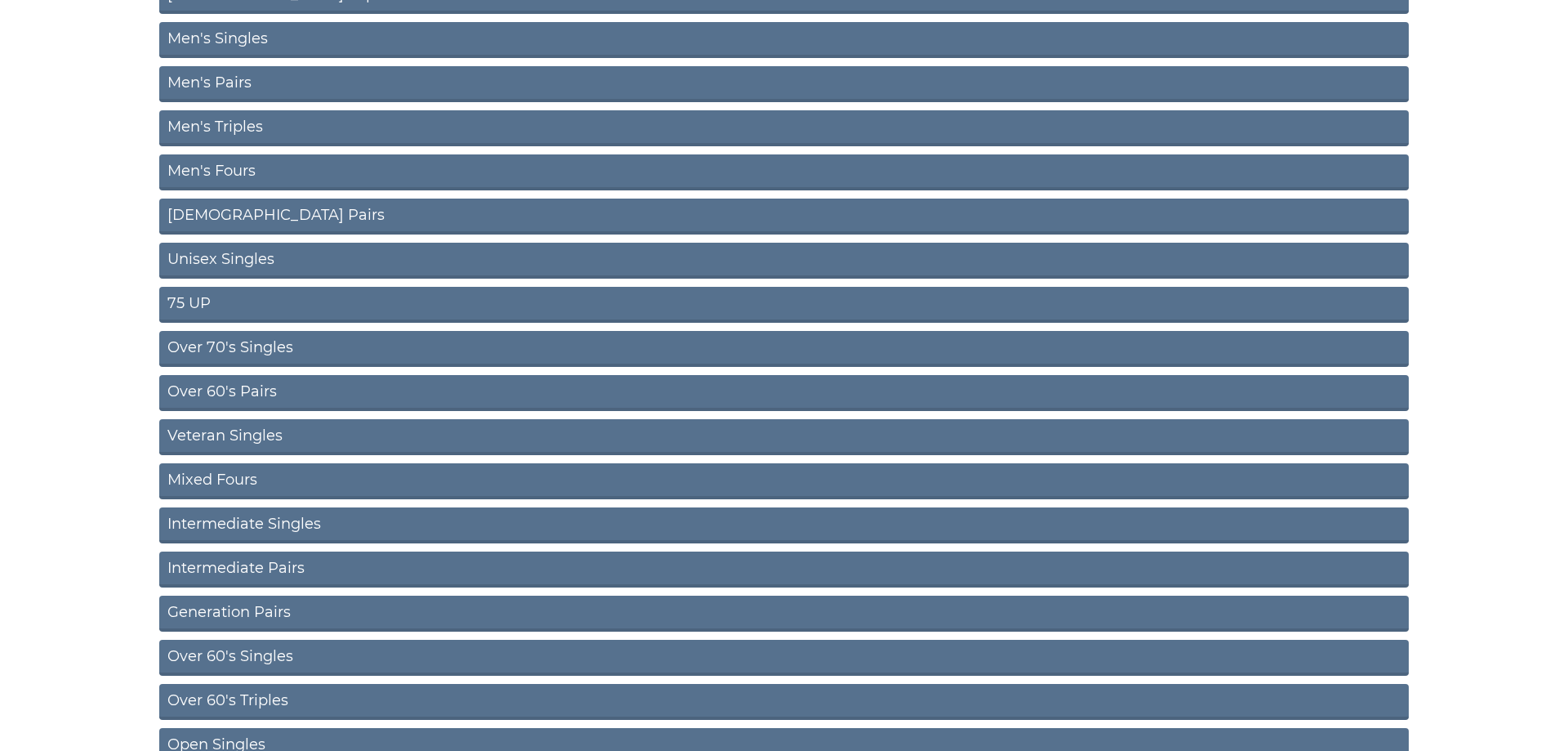
scroll to position [333, 0]
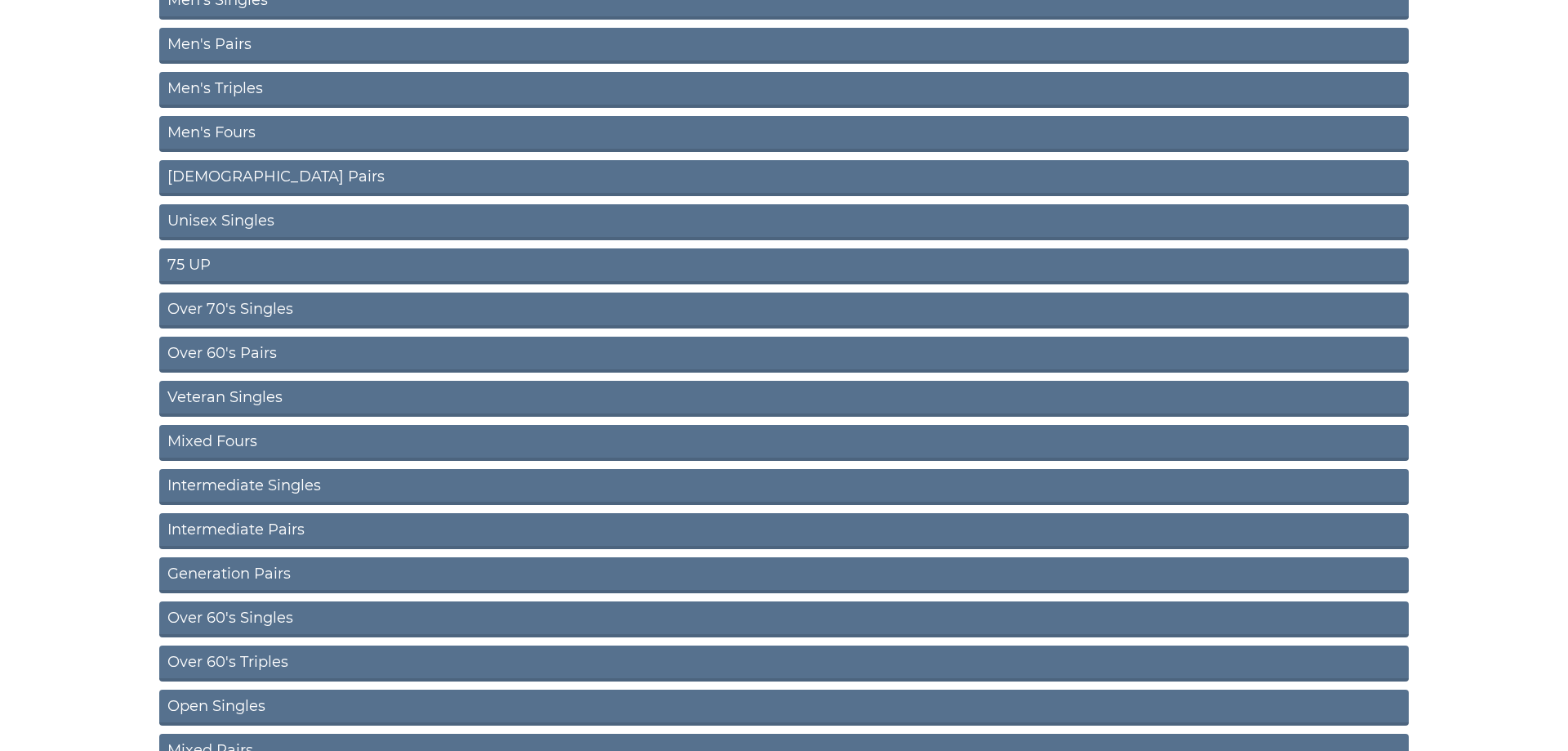
click at [224, 618] on link "Over 60's Singles" at bounding box center [784, 619] width 1250 height 36
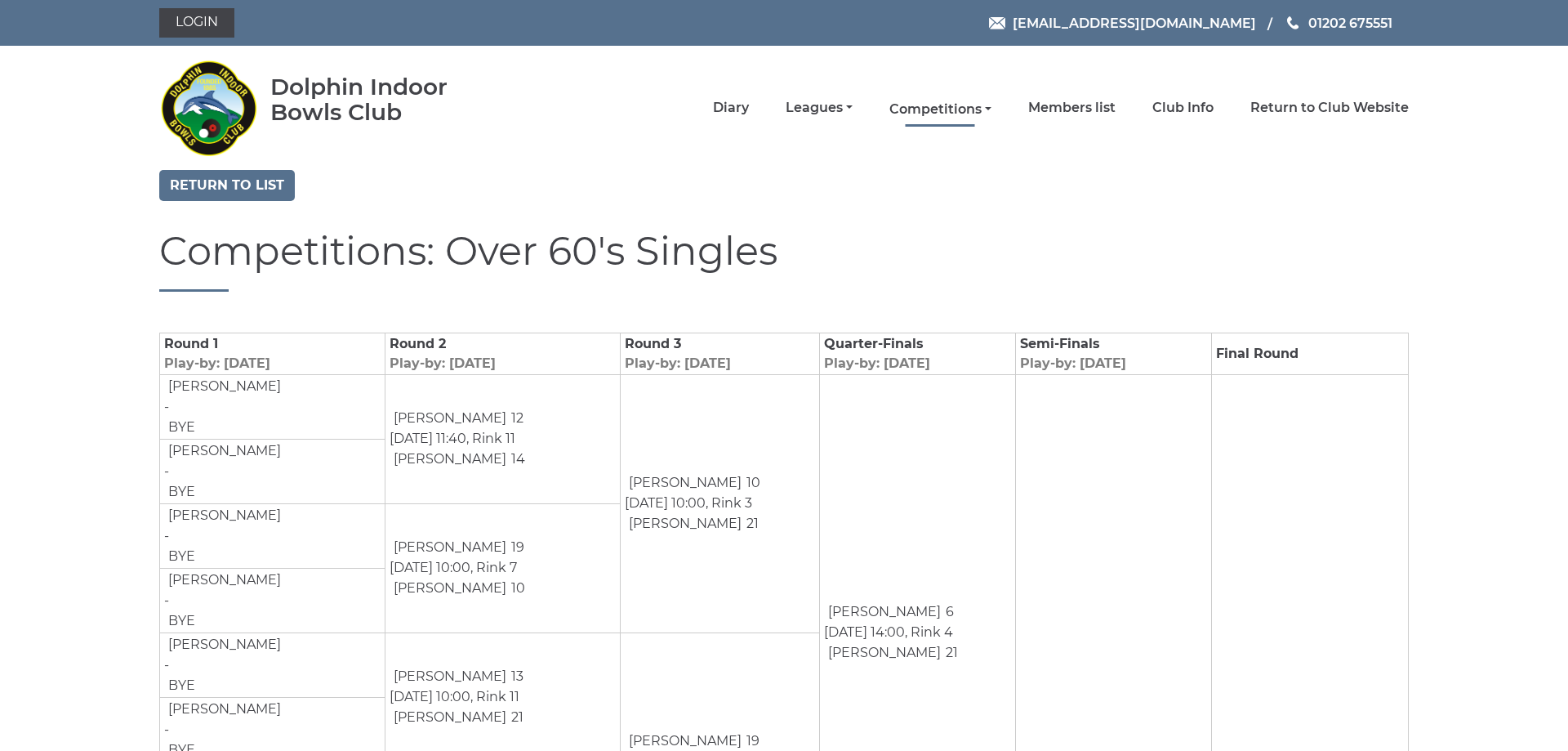
click at [946, 110] on link "Competitions" at bounding box center [940, 109] width 102 height 18
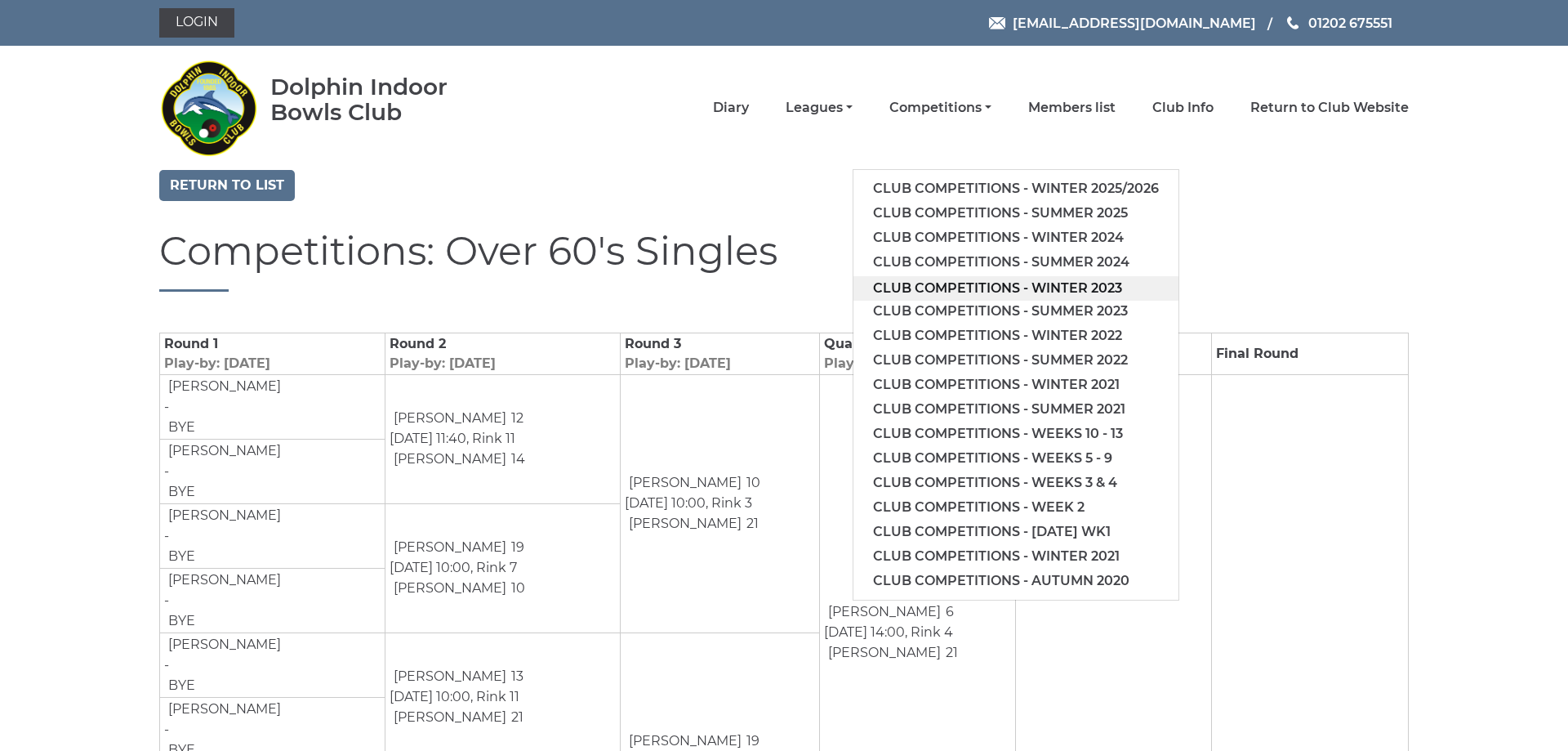
click at [969, 282] on link "Club competitions - Winter 2023" at bounding box center [1015, 288] width 325 height 25
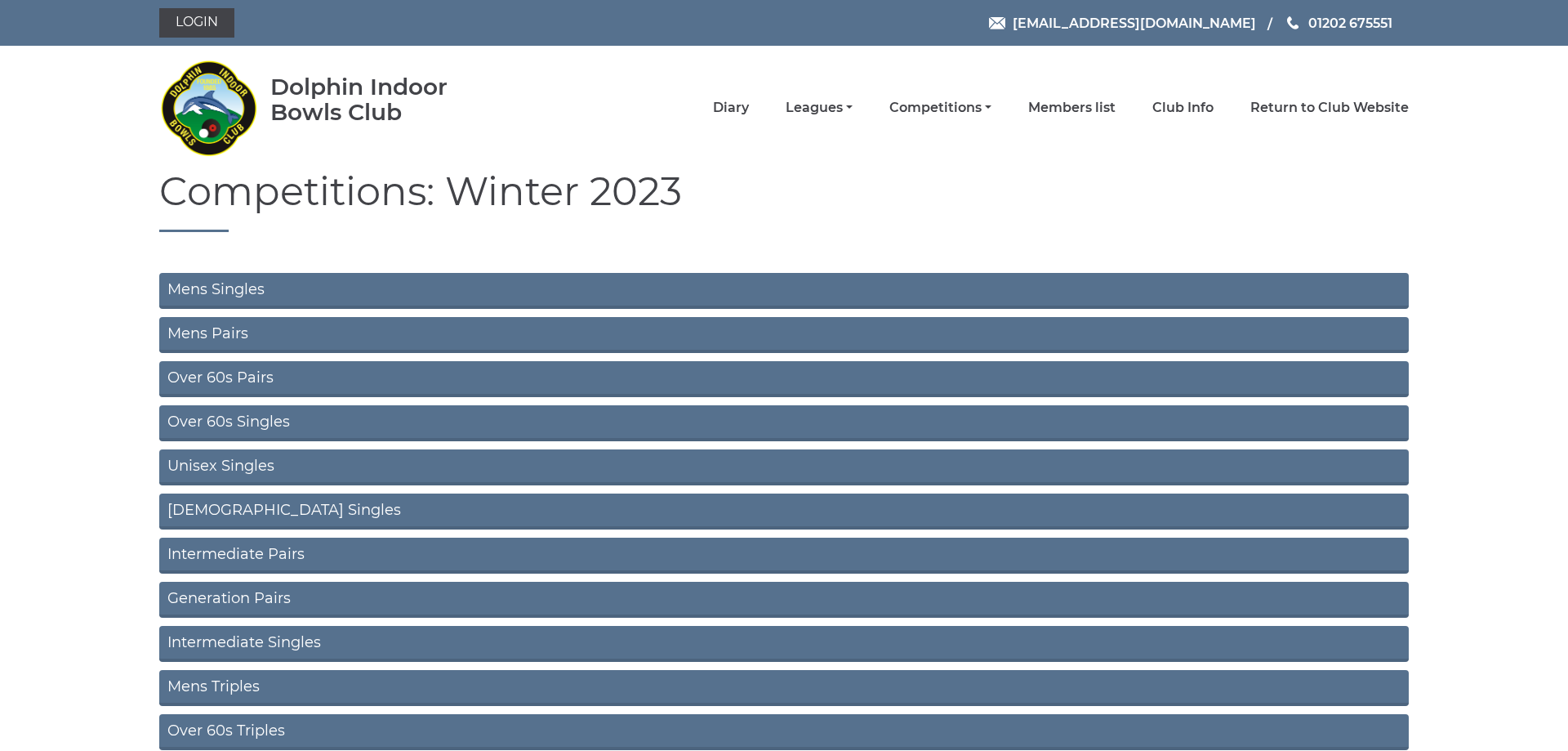
click at [268, 425] on link "Over 60s Singles" at bounding box center [784, 423] width 1250 height 36
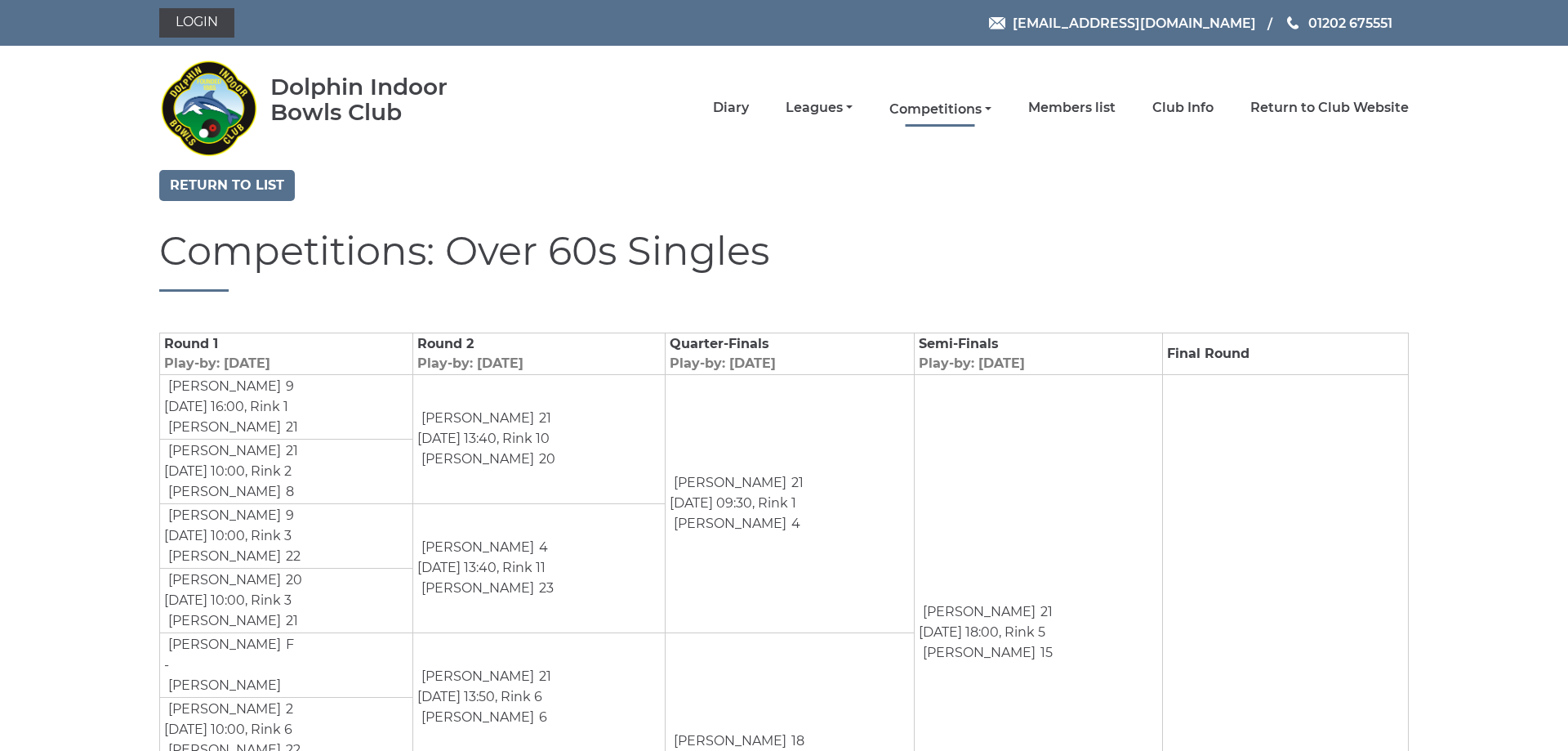
click at [936, 112] on link "Competitions" at bounding box center [940, 109] width 102 height 18
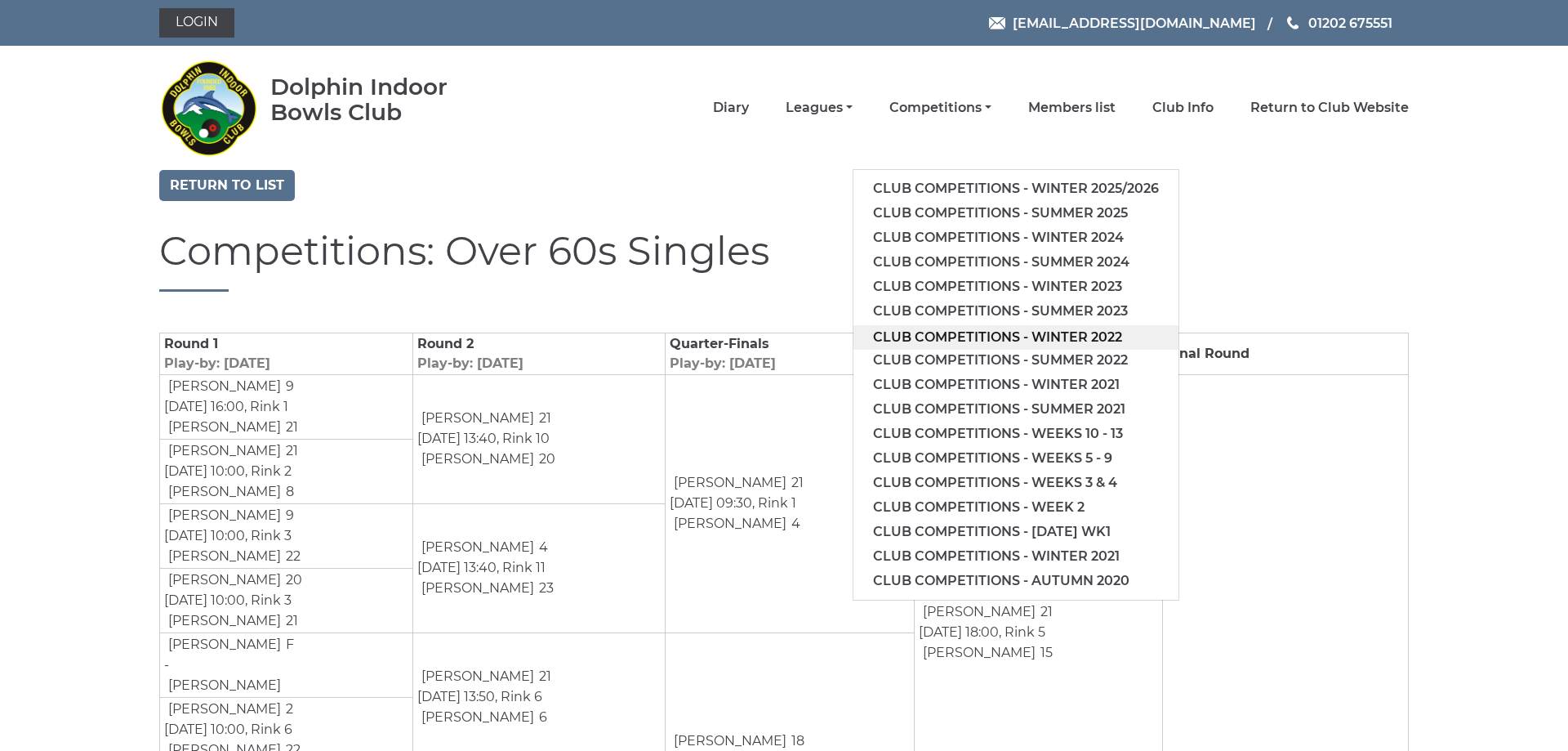
click at [975, 344] on link "Club competitions - Winter 2022" at bounding box center [1015, 337] width 325 height 25
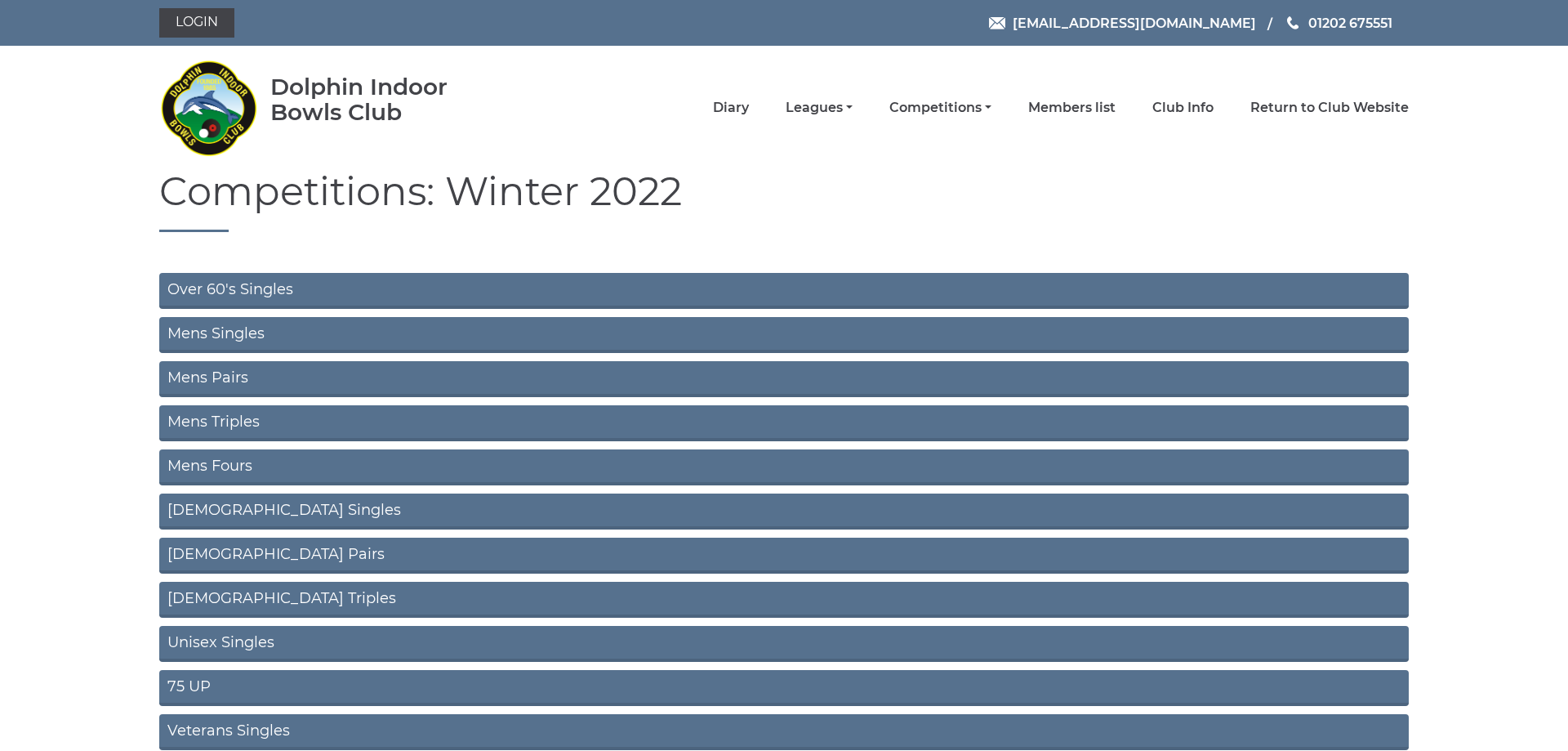
click at [247, 286] on link "Over 60's Singles" at bounding box center [784, 291] width 1250 height 36
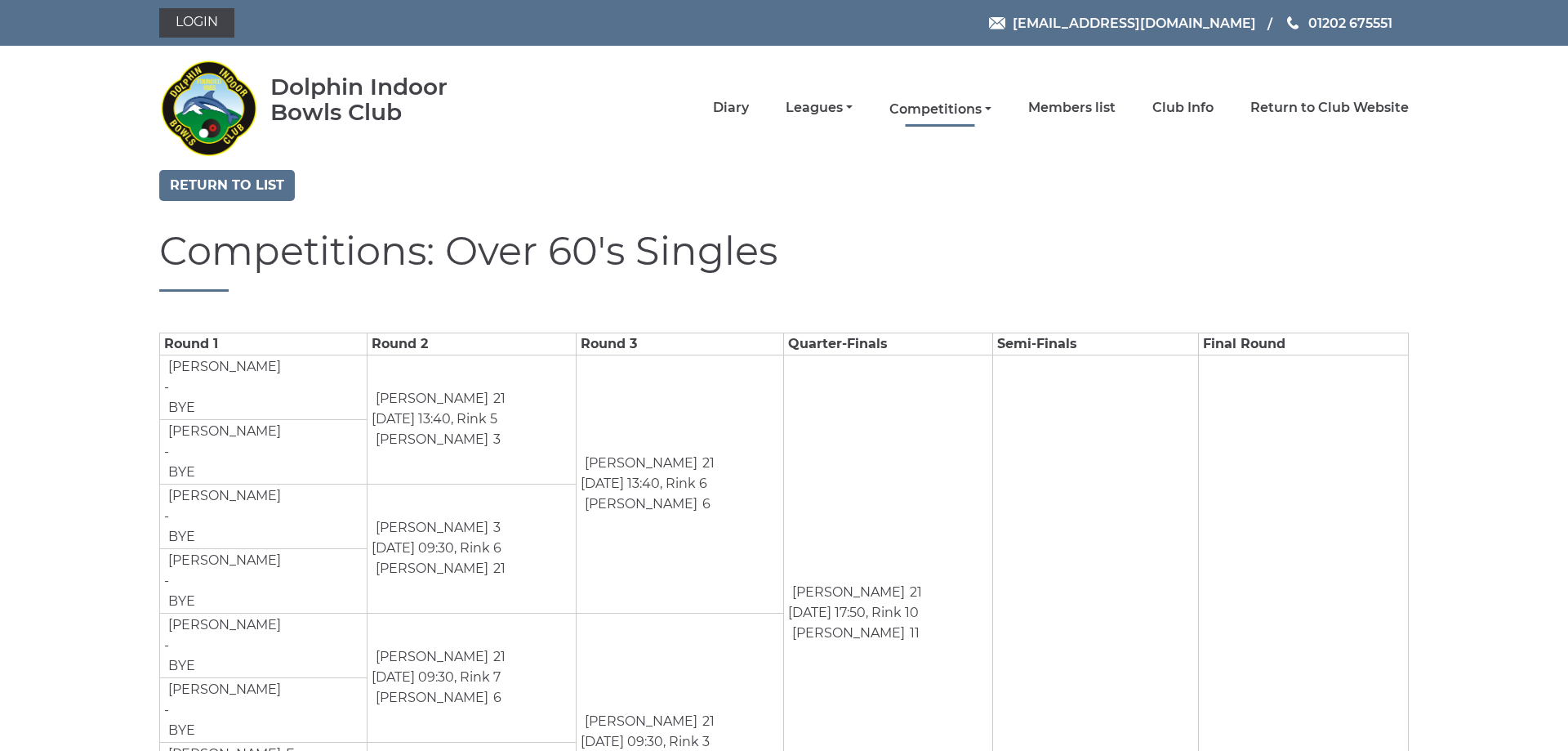
click at [928, 103] on link "Competitions" at bounding box center [940, 109] width 102 height 18
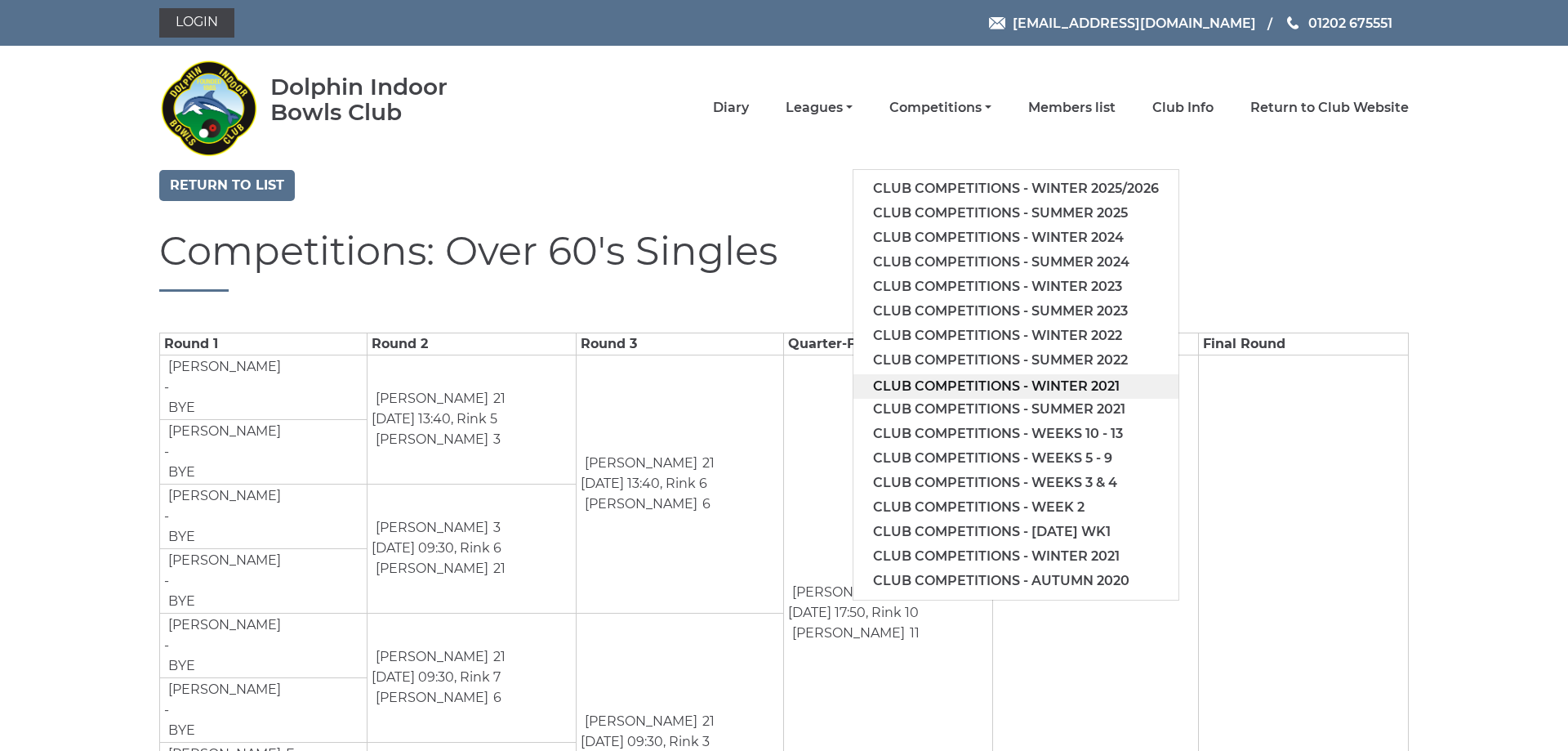
click at [974, 389] on link "Club competitions - Winter 2021" at bounding box center [1015, 386] width 325 height 25
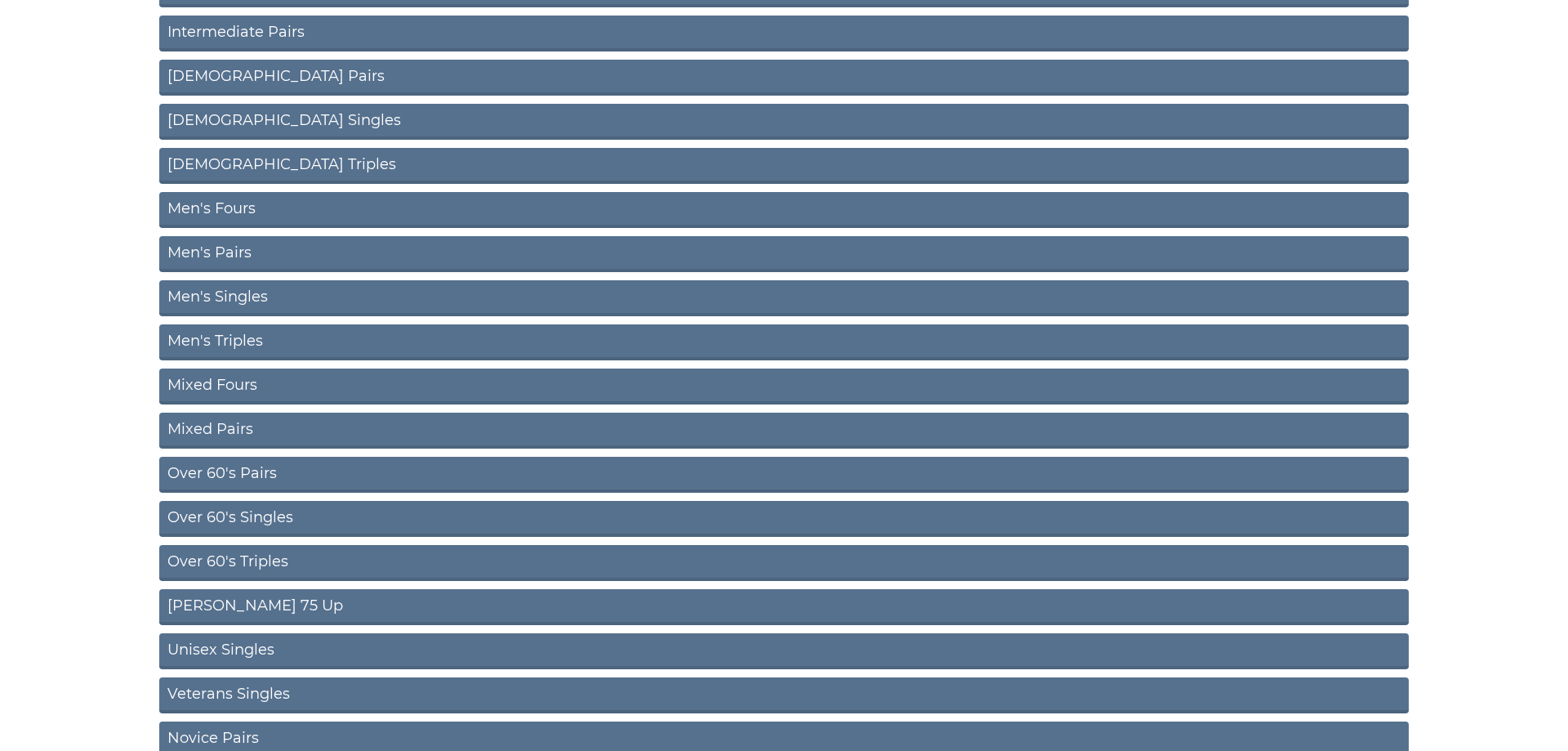
scroll to position [333, 0]
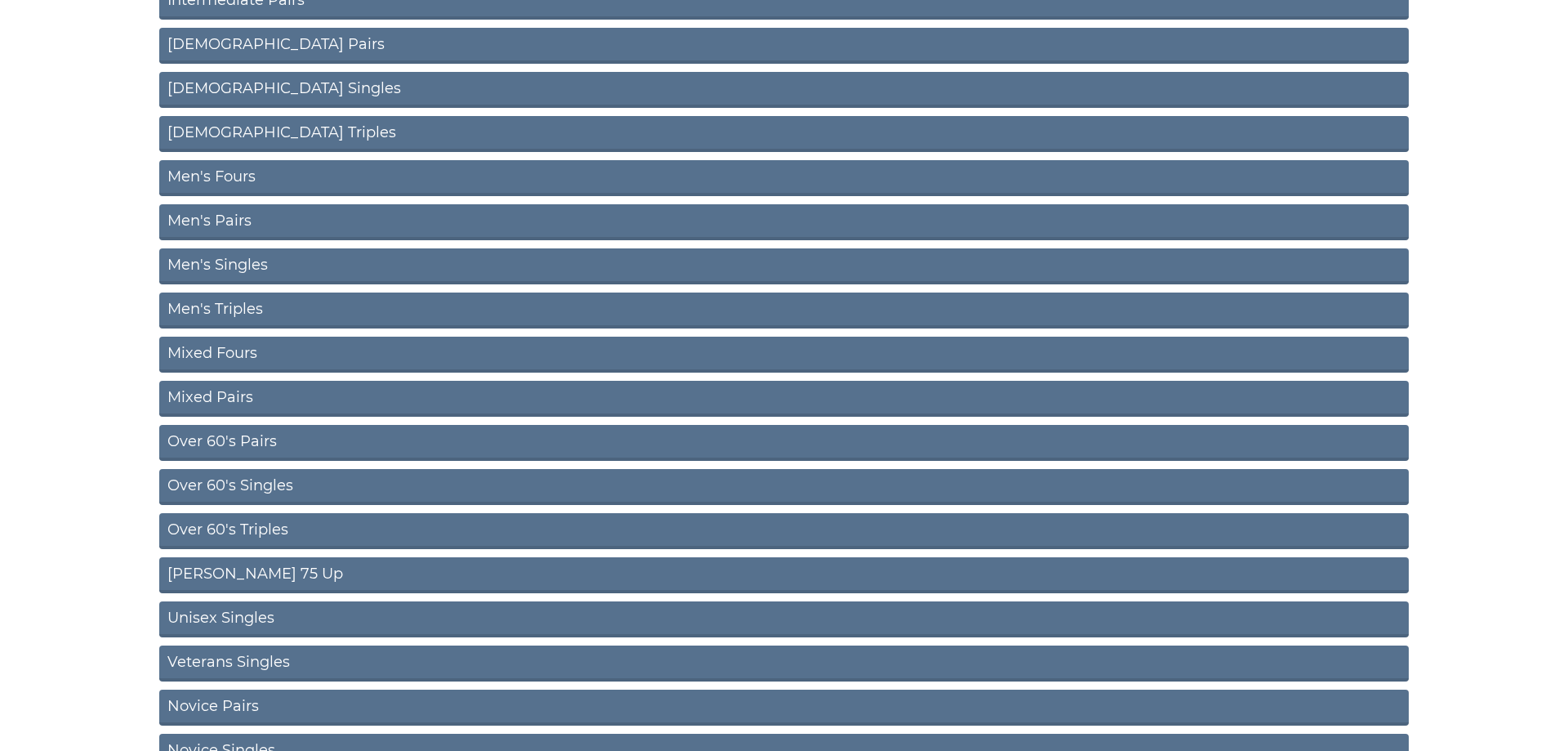
click at [240, 481] on link "Over 60's Singles" at bounding box center [784, 486] width 1250 height 36
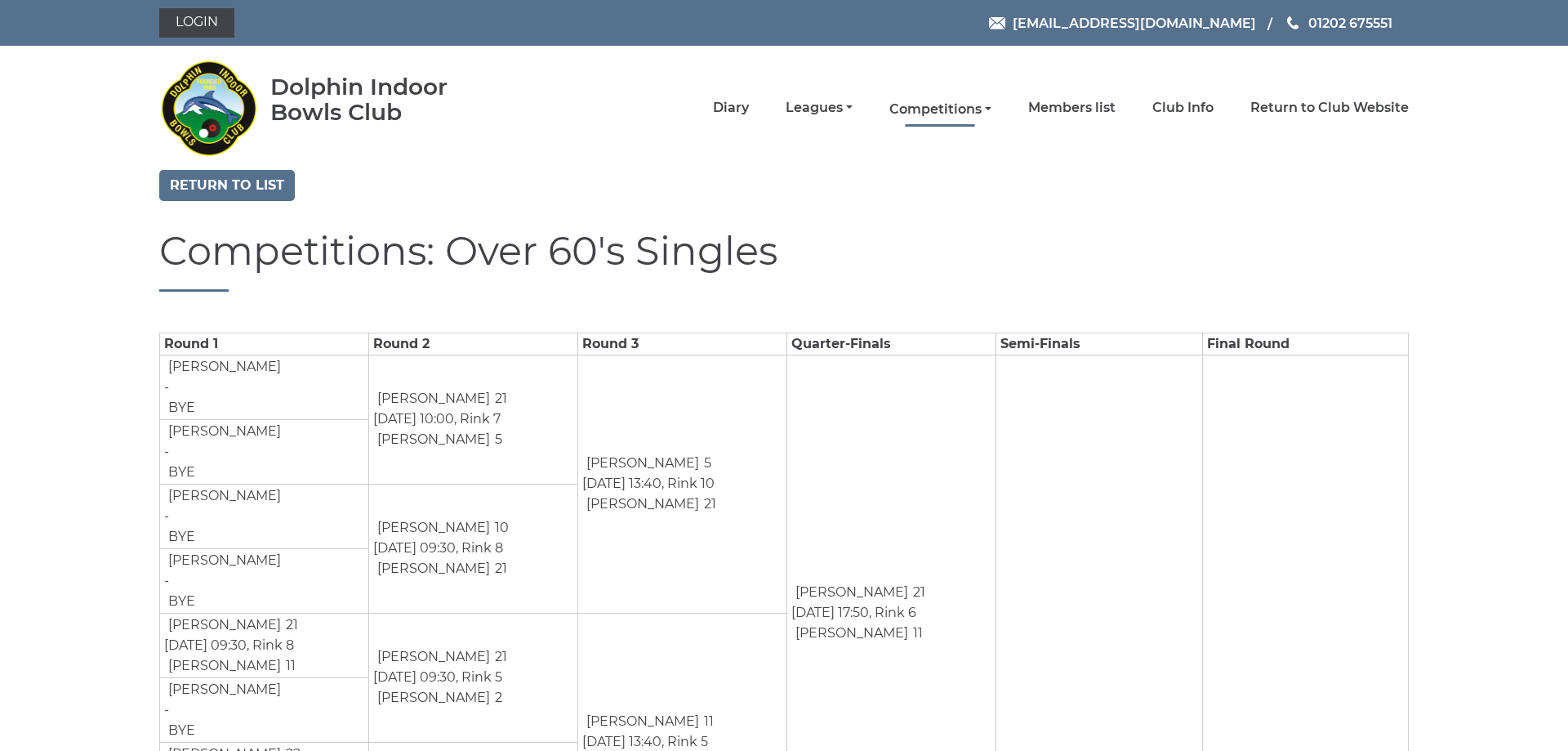
click at [935, 110] on link "Competitions" at bounding box center [940, 109] width 102 height 18
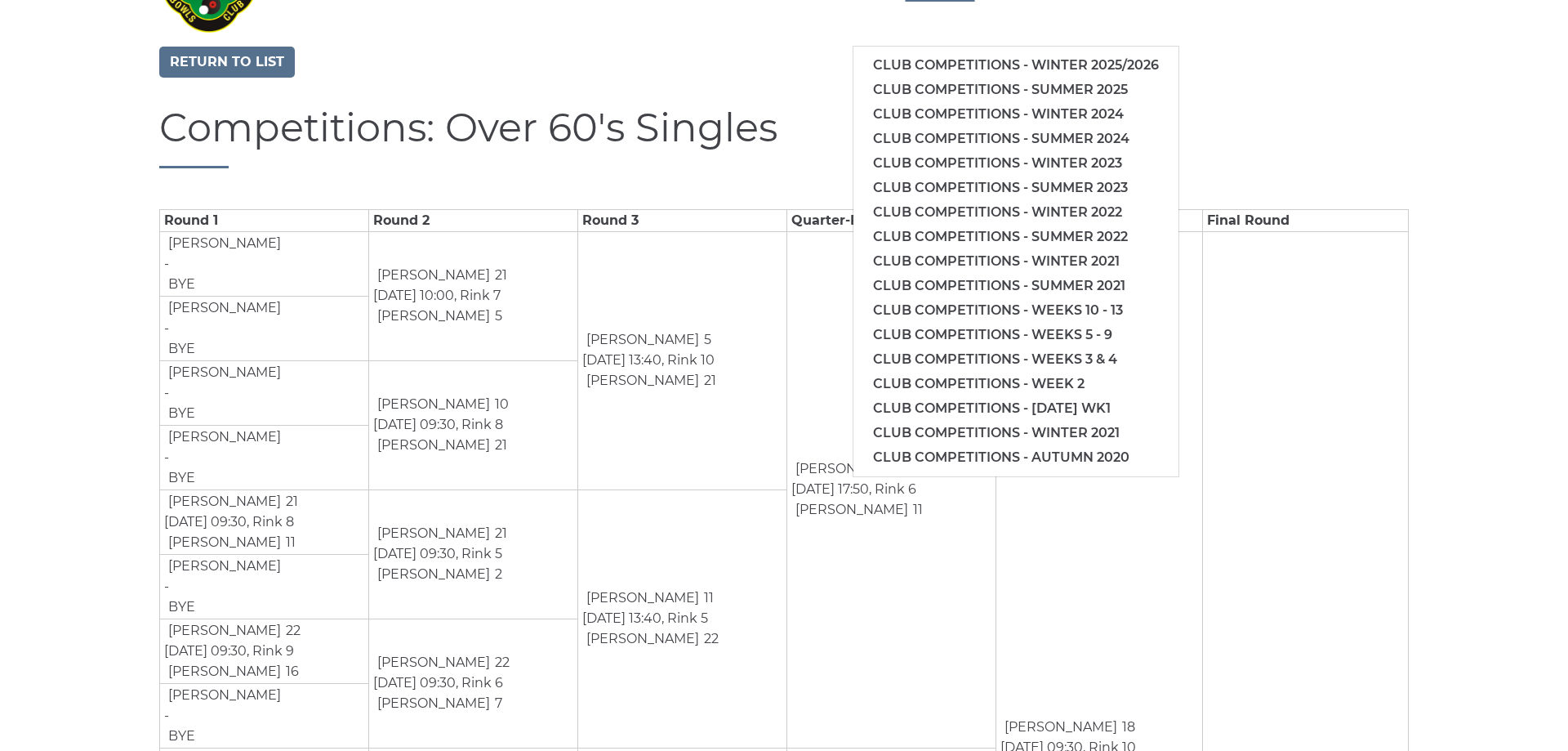
scroll to position [166, 0]
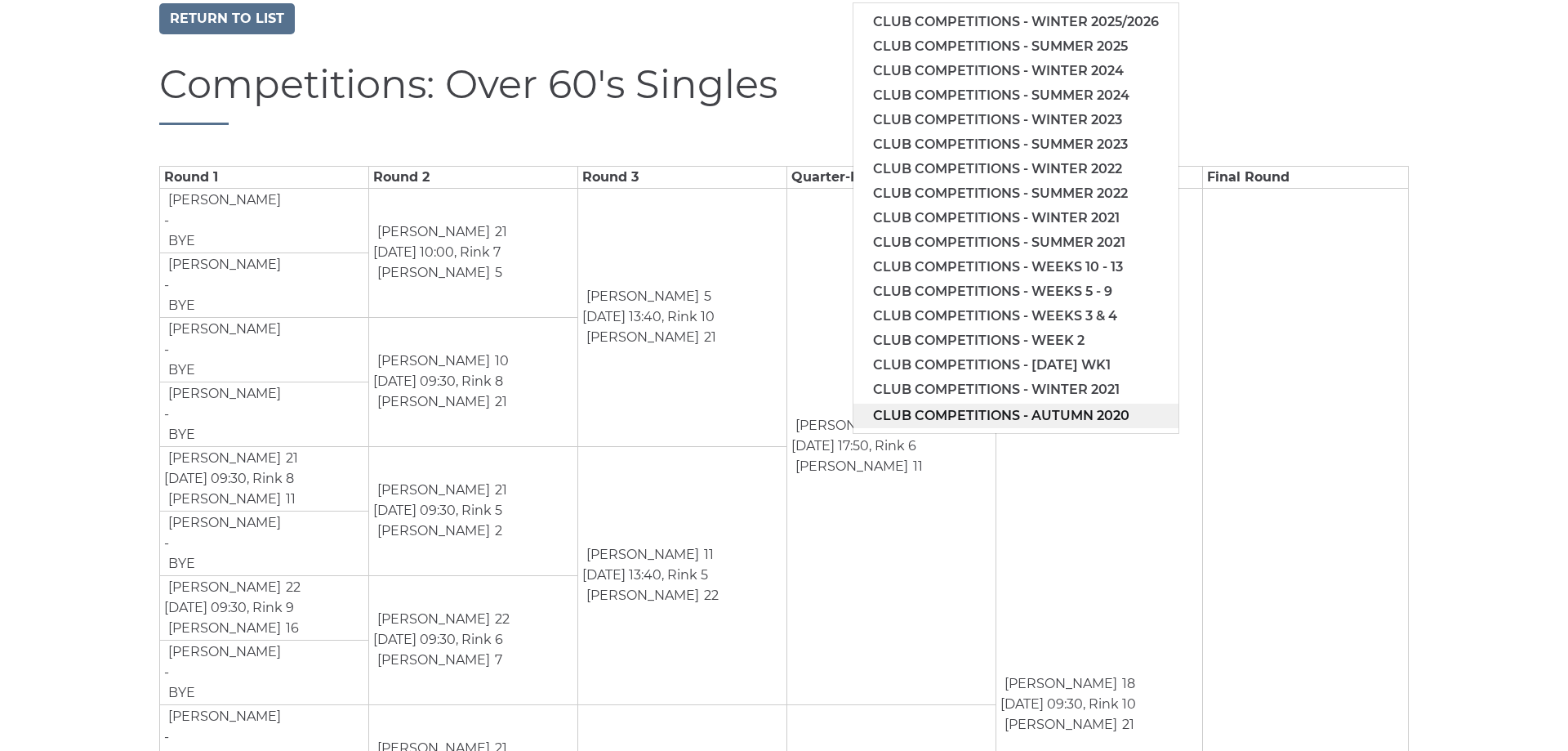
click at [1065, 413] on link "Club competitions - Autumn 2020" at bounding box center [1015, 416] width 325 height 25
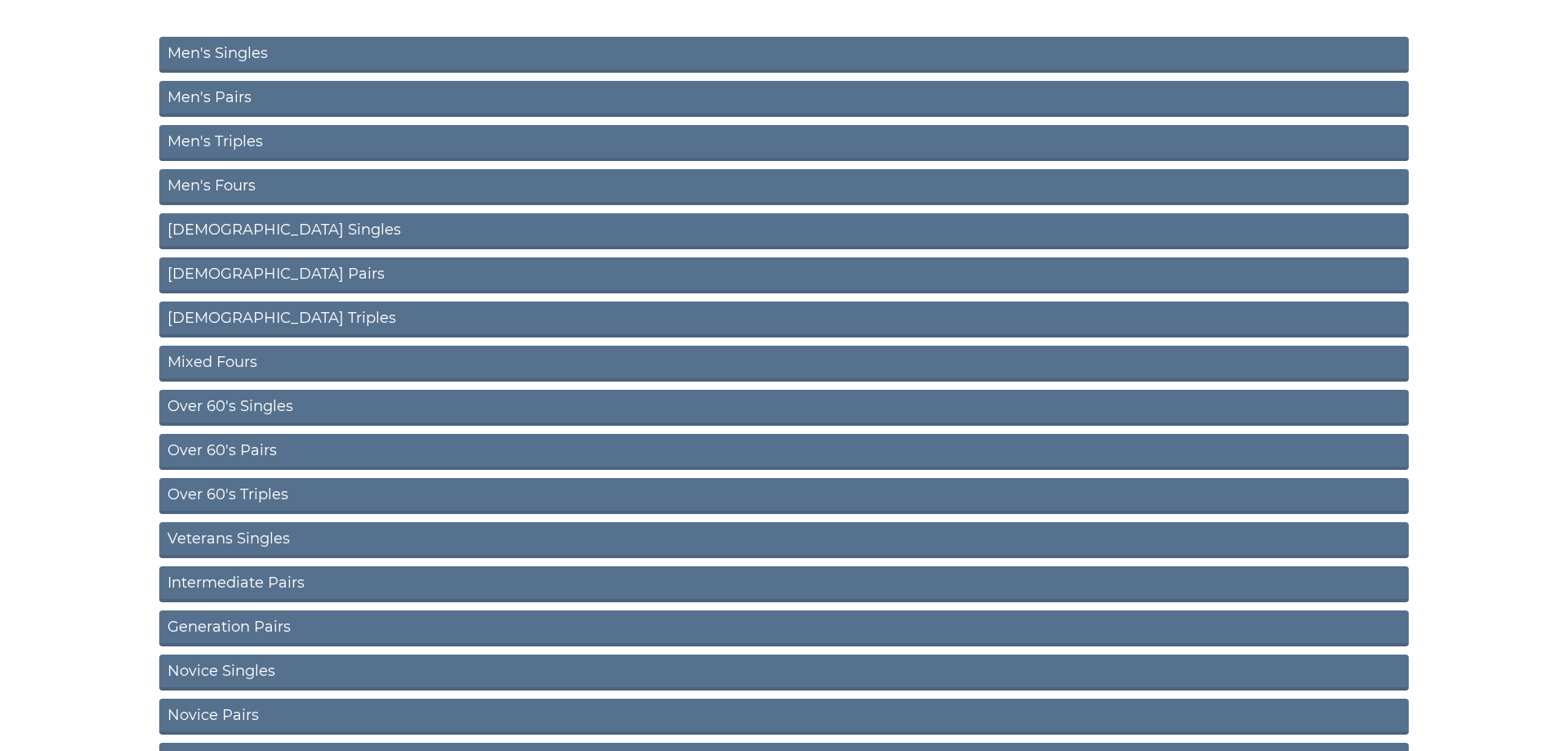
scroll to position [250, 0]
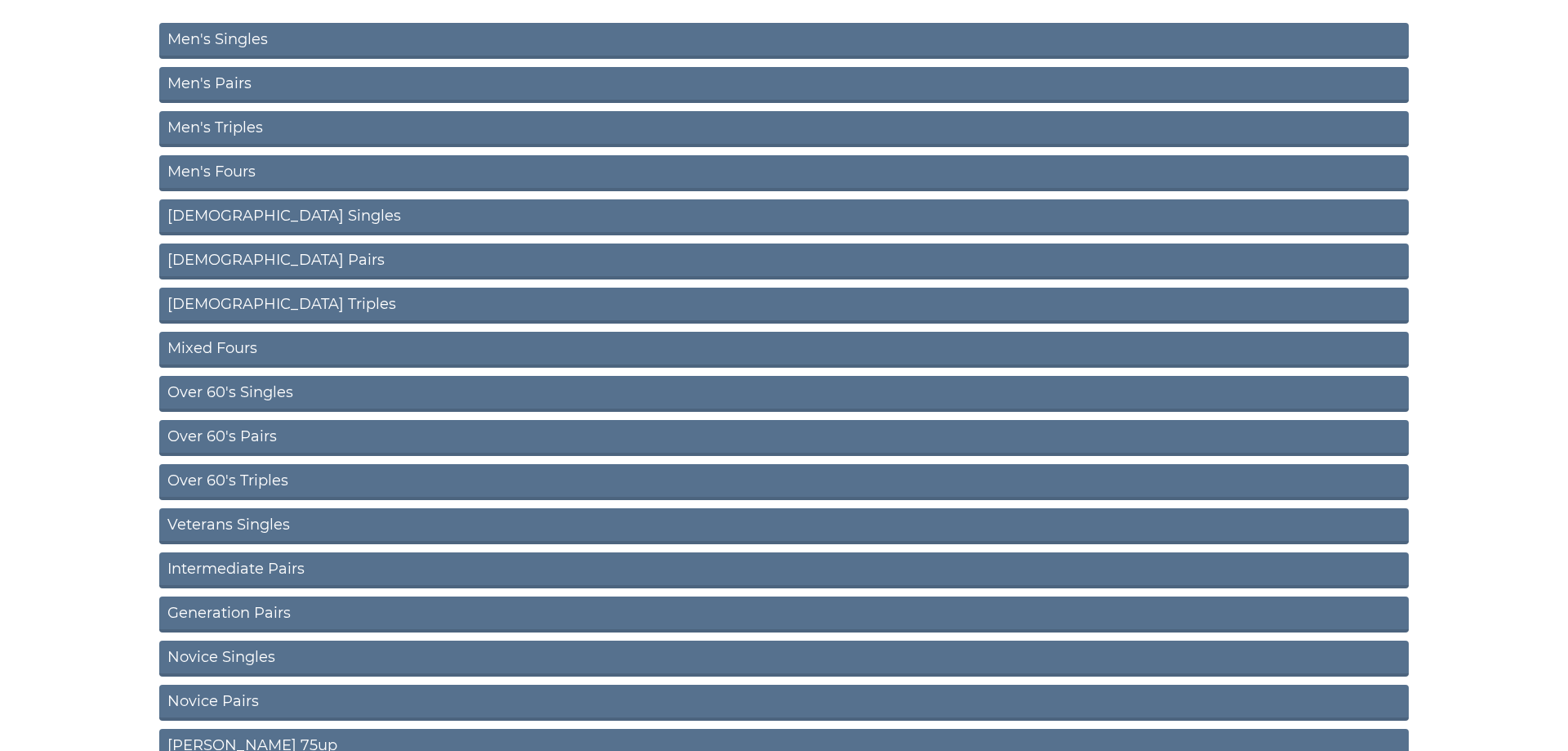
click at [251, 389] on link "Over 60's Singles" at bounding box center [784, 394] width 1250 height 36
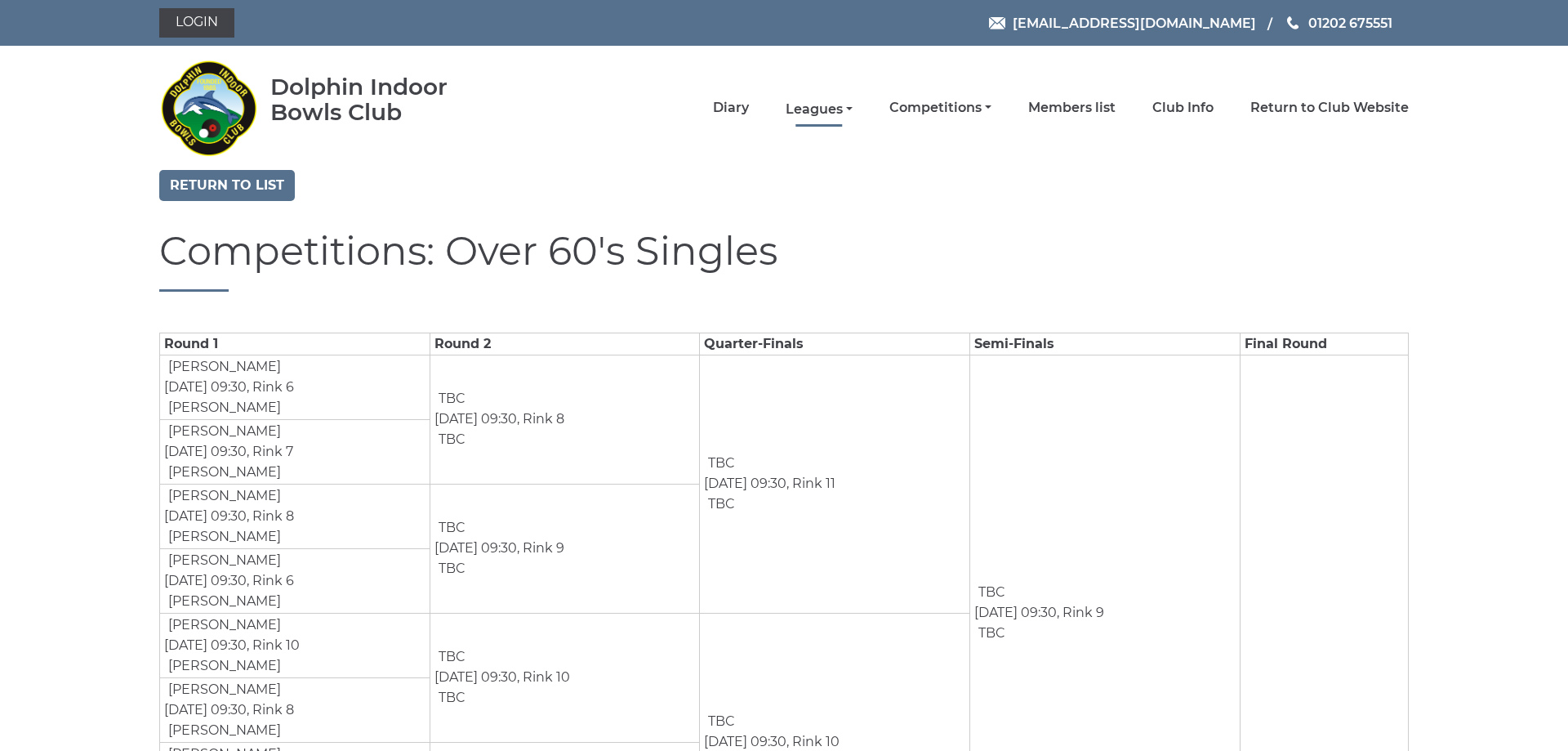
click at [840, 106] on link "Leagues" at bounding box center [819, 109] width 67 height 18
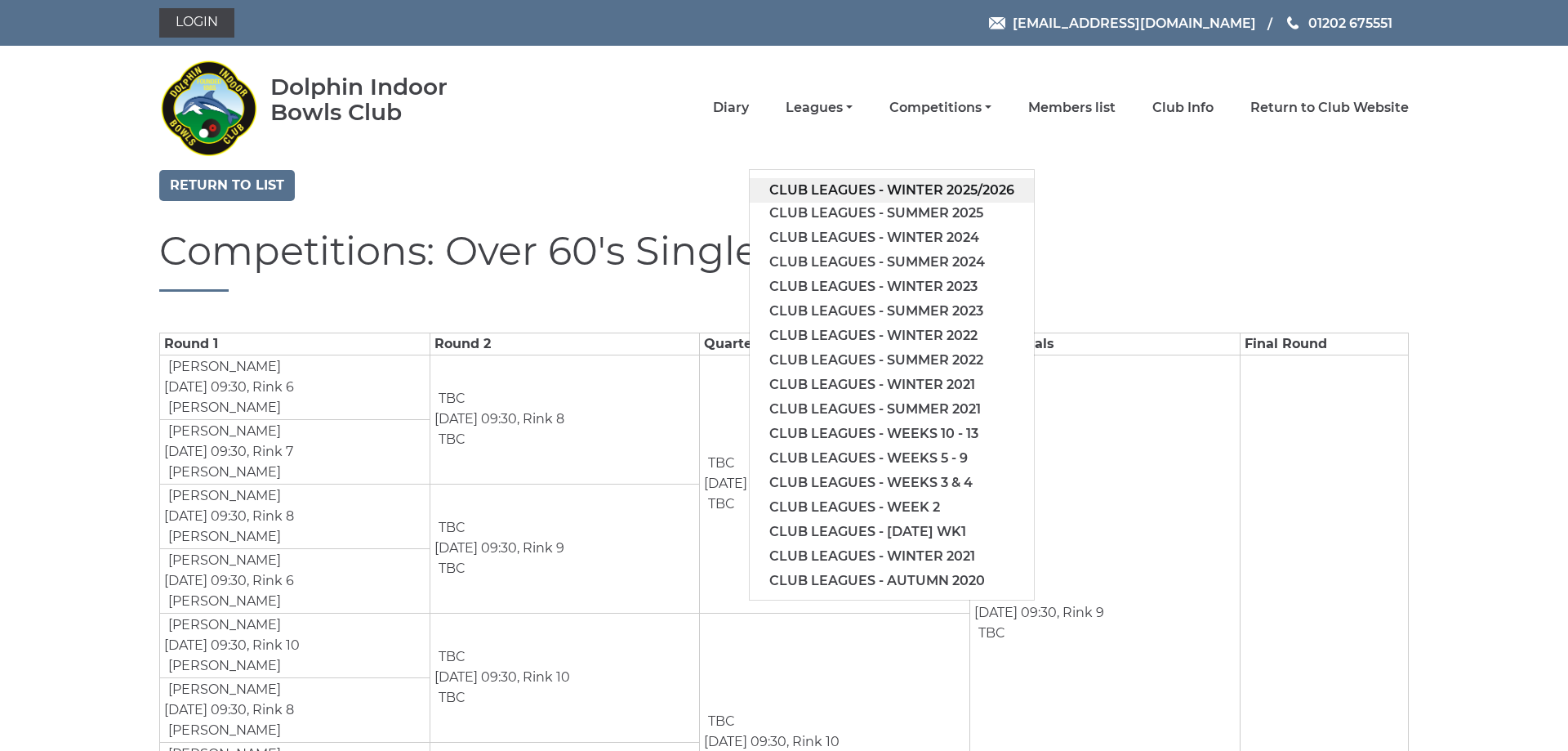
click at [850, 191] on link "Club leagues - Winter 2025/2026" at bounding box center [892, 190] width 284 height 25
